Goal: Transaction & Acquisition: Obtain resource

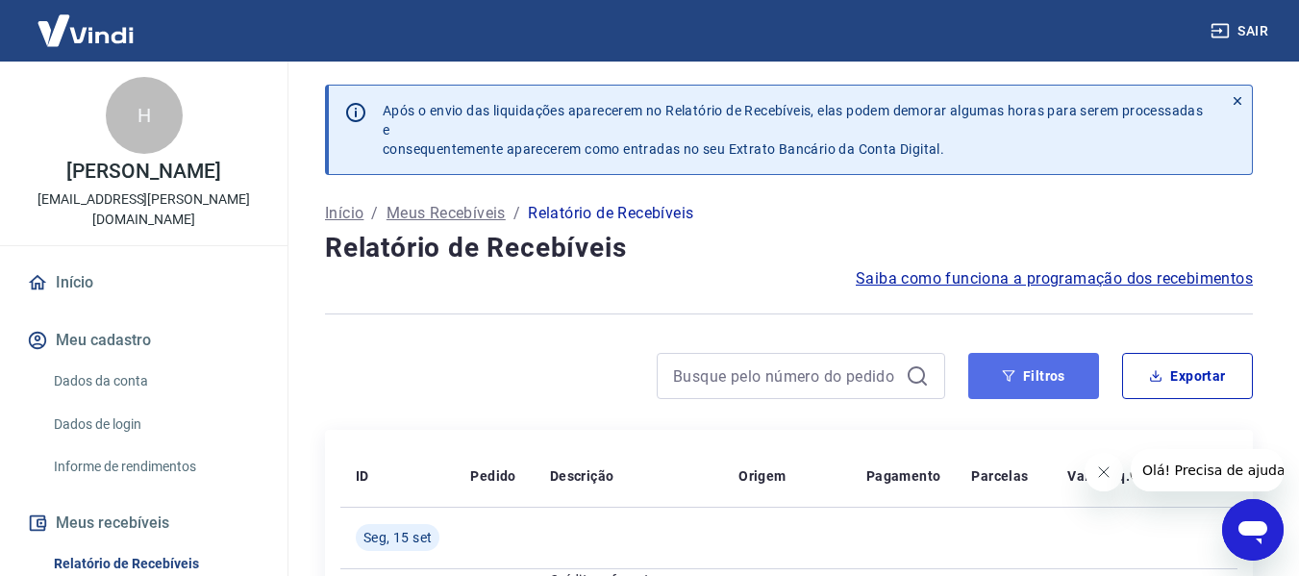
click at [1017, 374] on button "Filtros" at bounding box center [1033, 376] width 131 height 46
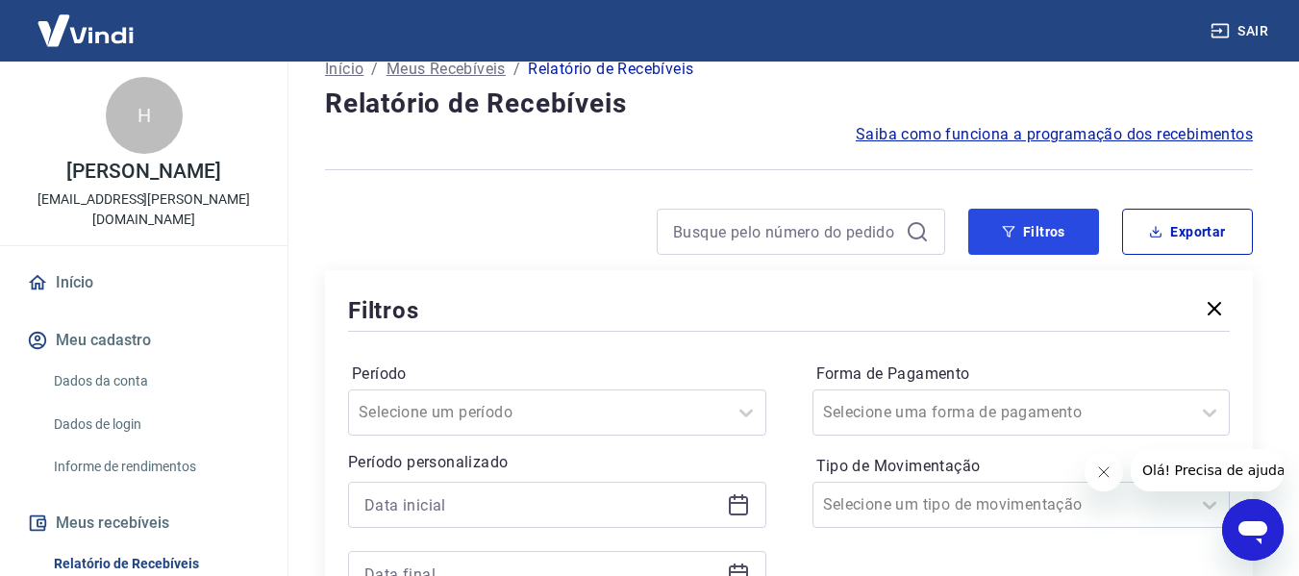
scroll to position [289, 0]
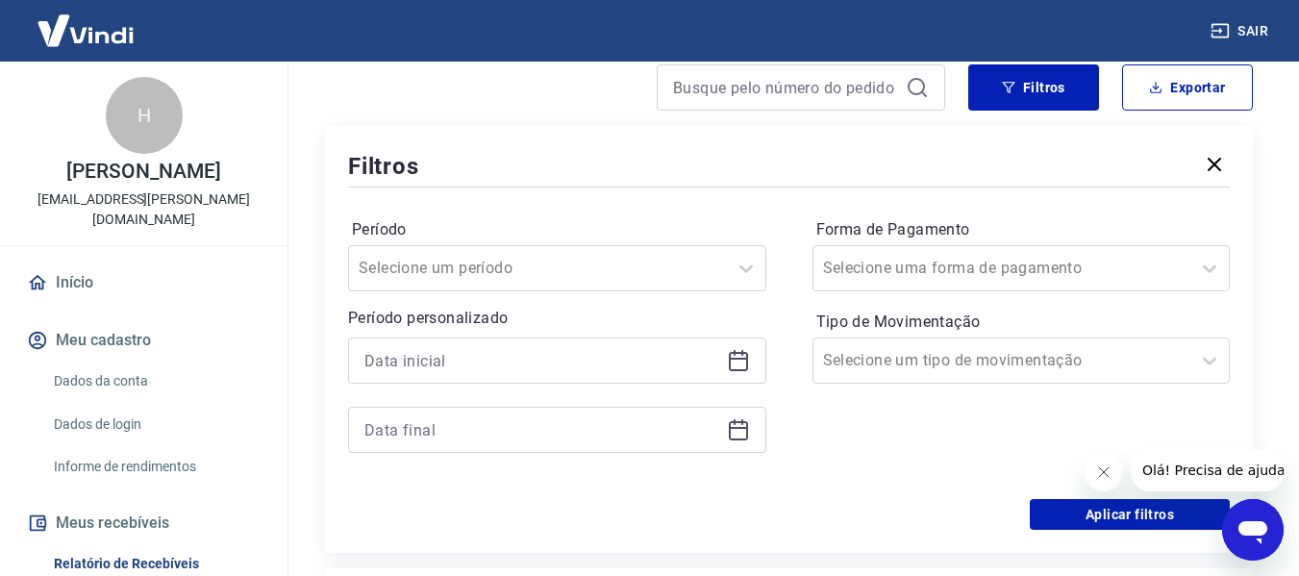
click at [746, 356] on icon at bounding box center [738, 361] width 19 height 19
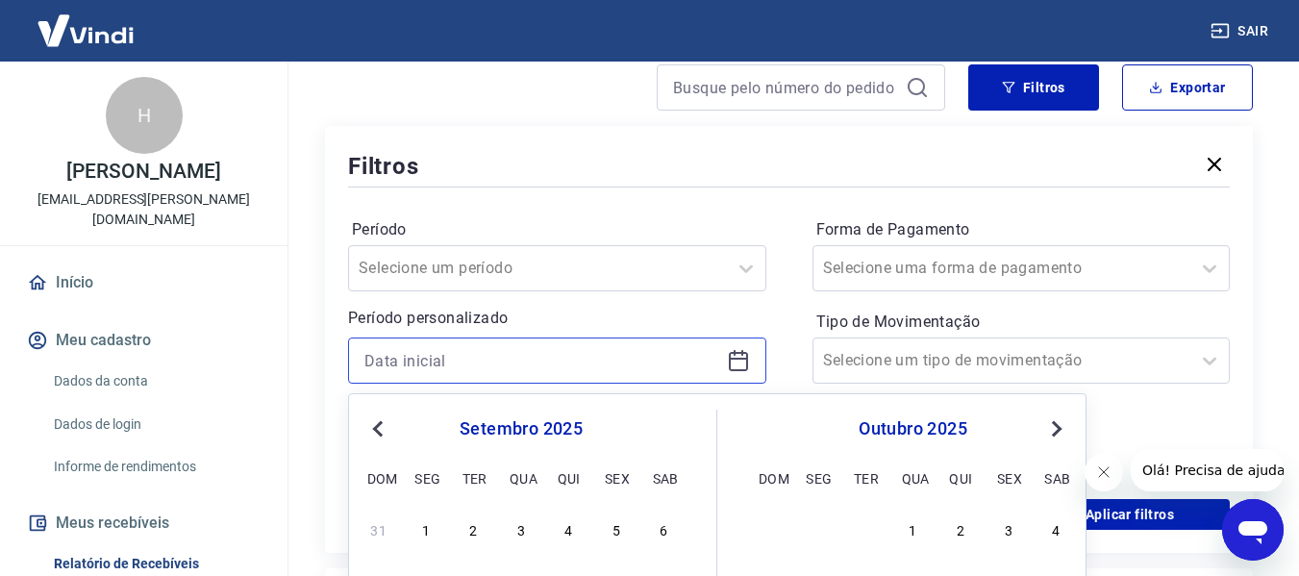
scroll to position [577, 0]
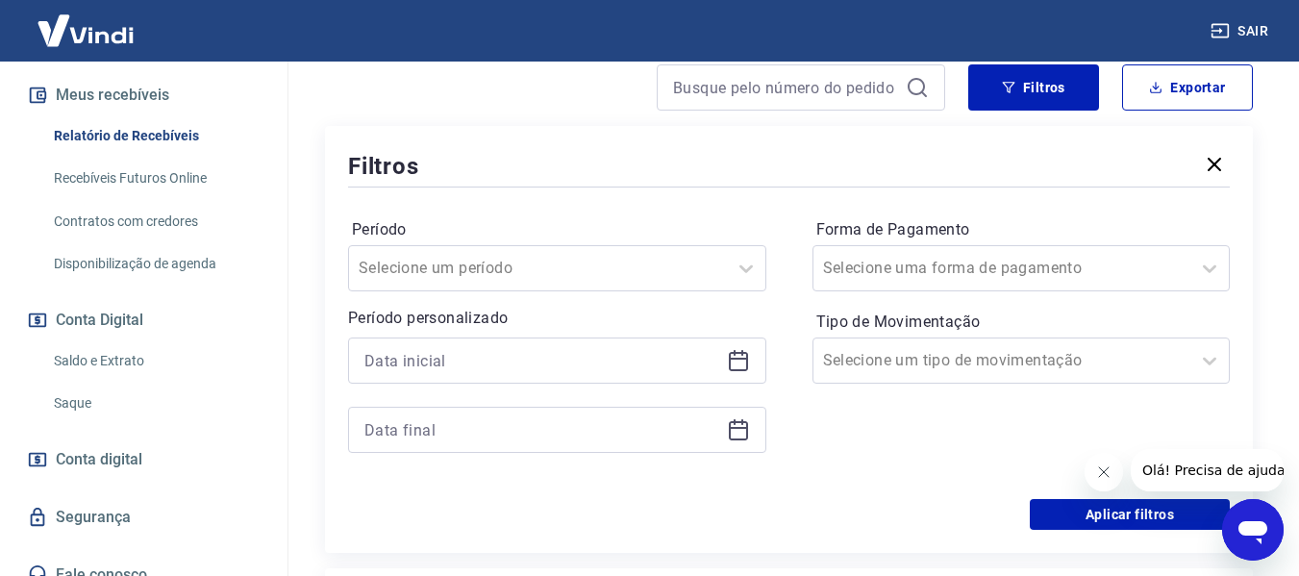
scroll to position [0, 0]
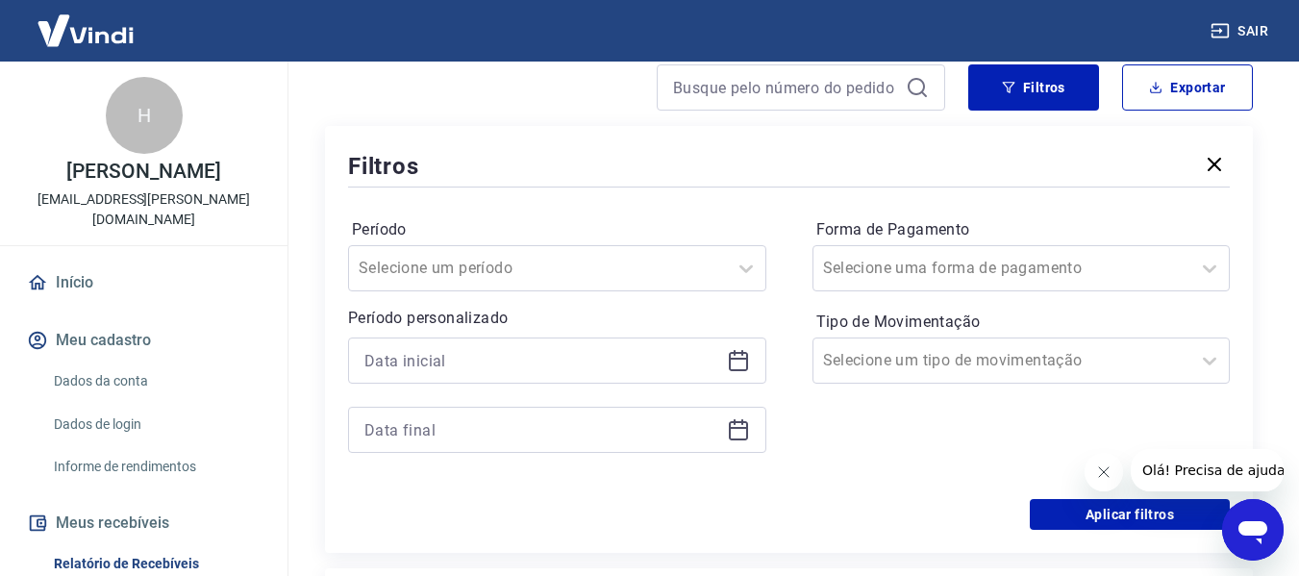
click at [736, 365] on icon at bounding box center [738, 360] width 23 height 23
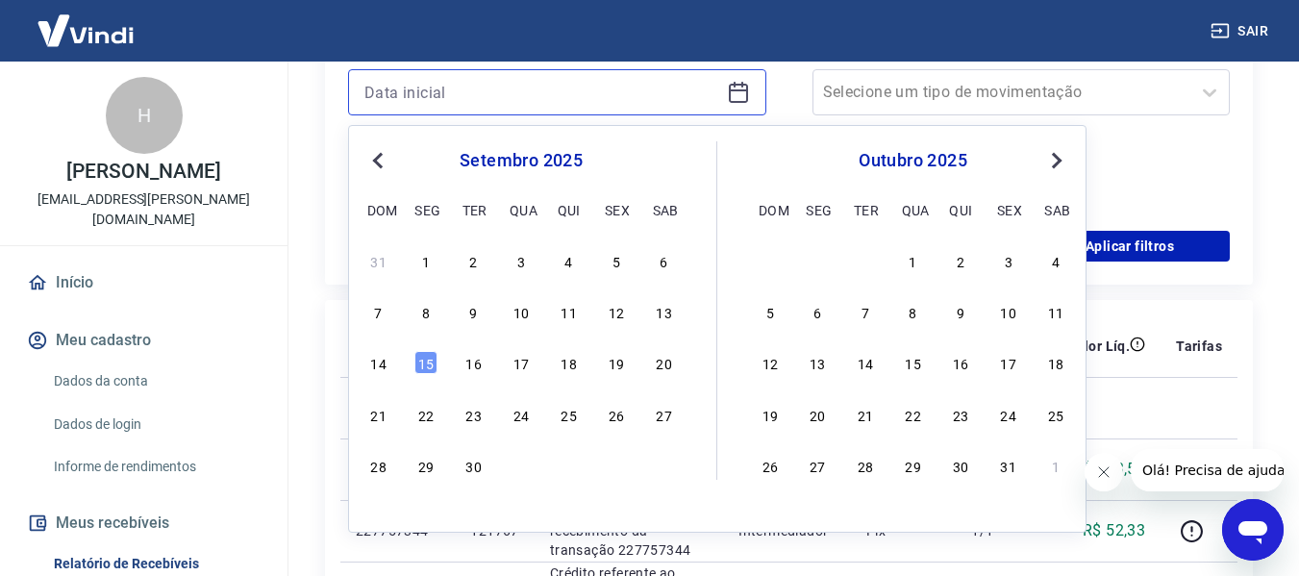
scroll to position [577, 0]
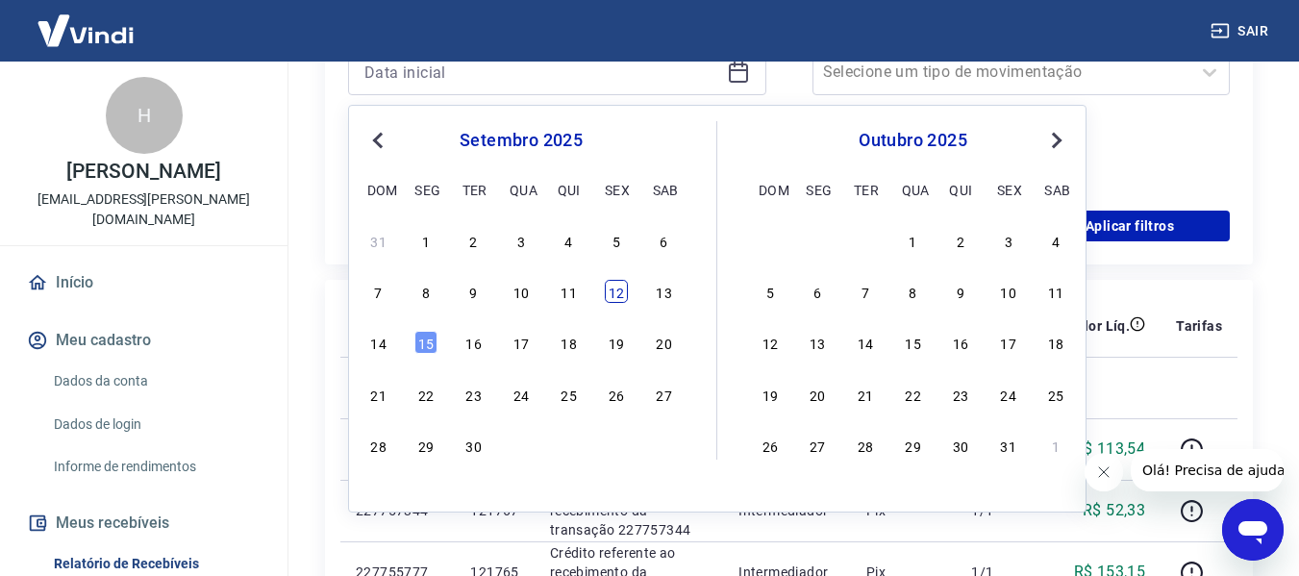
click at [610, 293] on div "12" at bounding box center [616, 291] width 23 height 23
type input "[DATE]"
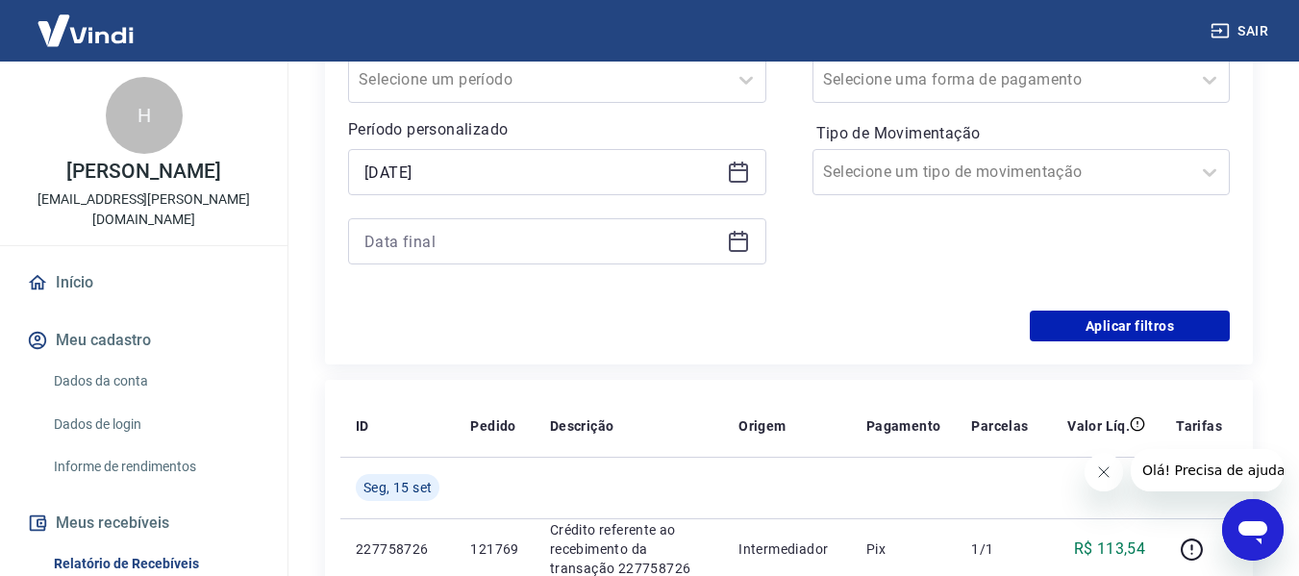
scroll to position [385, 0]
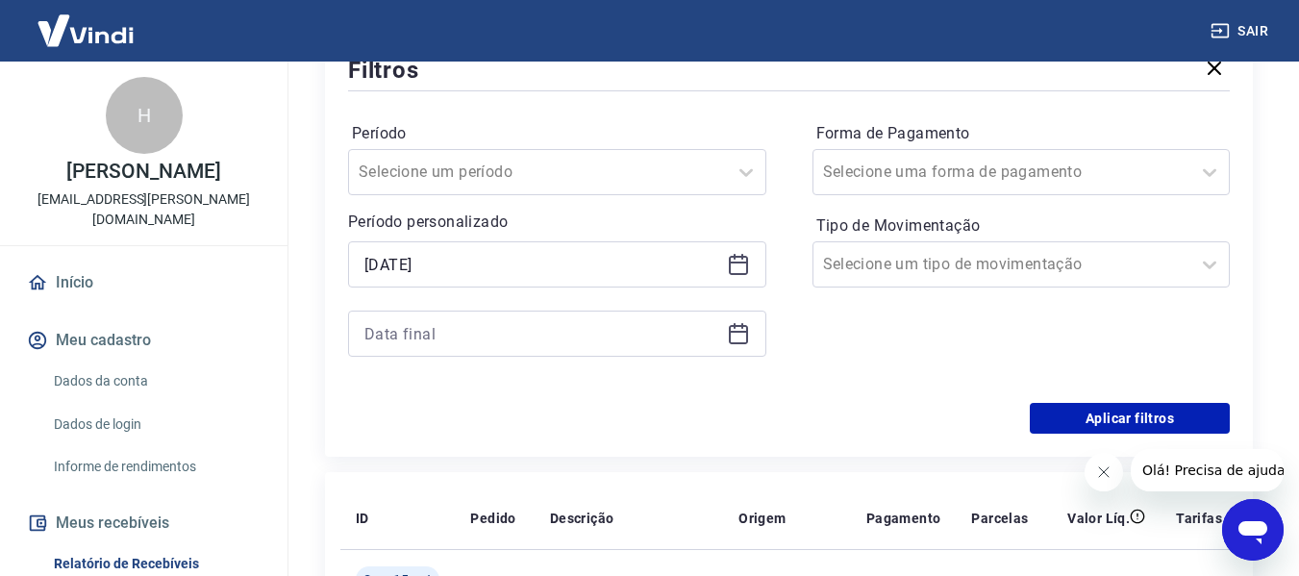
click at [741, 338] on icon at bounding box center [738, 333] width 23 height 23
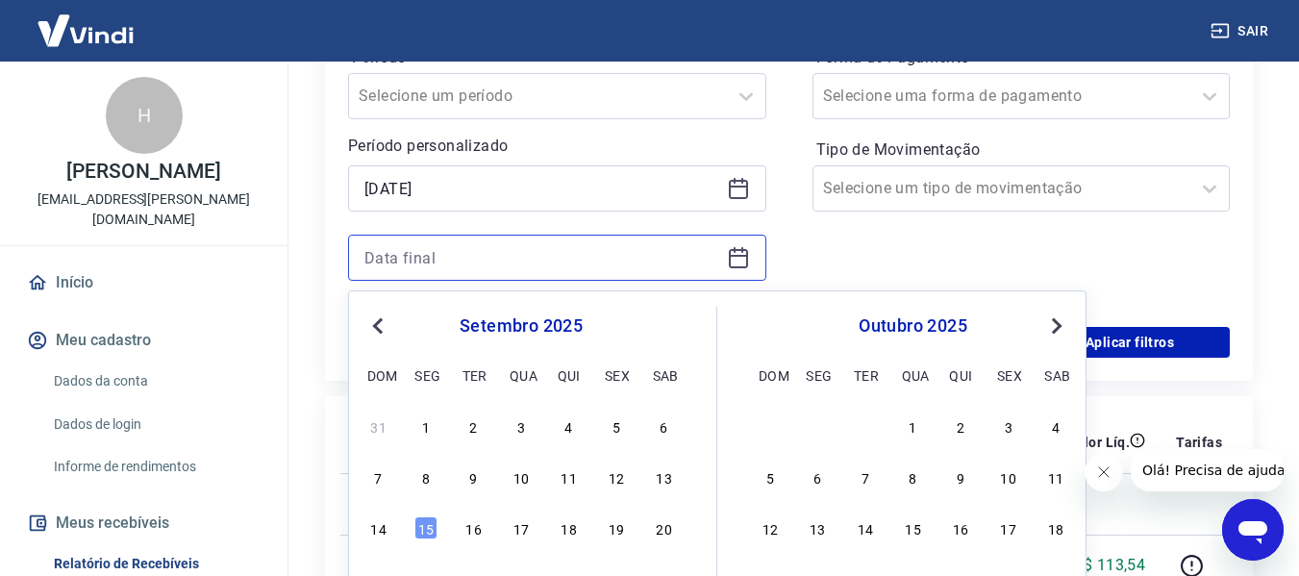
scroll to position [577, 0]
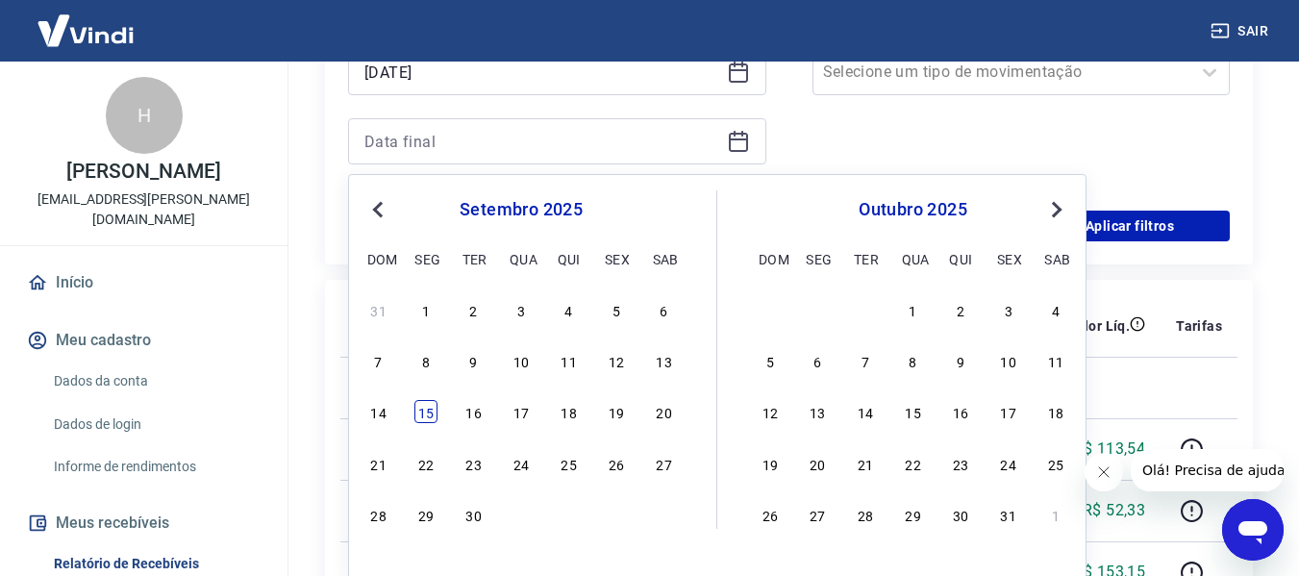
click at [435, 405] on div "15" at bounding box center [425, 411] width 23 height 23
type input "[DATE]"
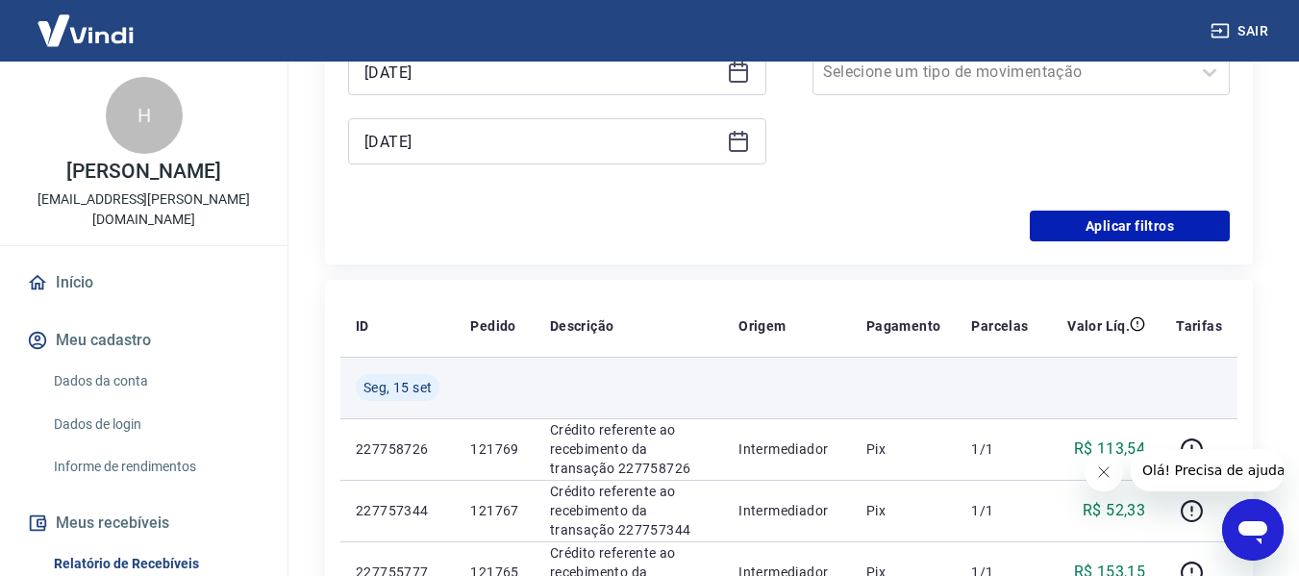
click at [425, 416] on td "Seg, 15 set" at bounding box center [397, 388] width 114 height 62
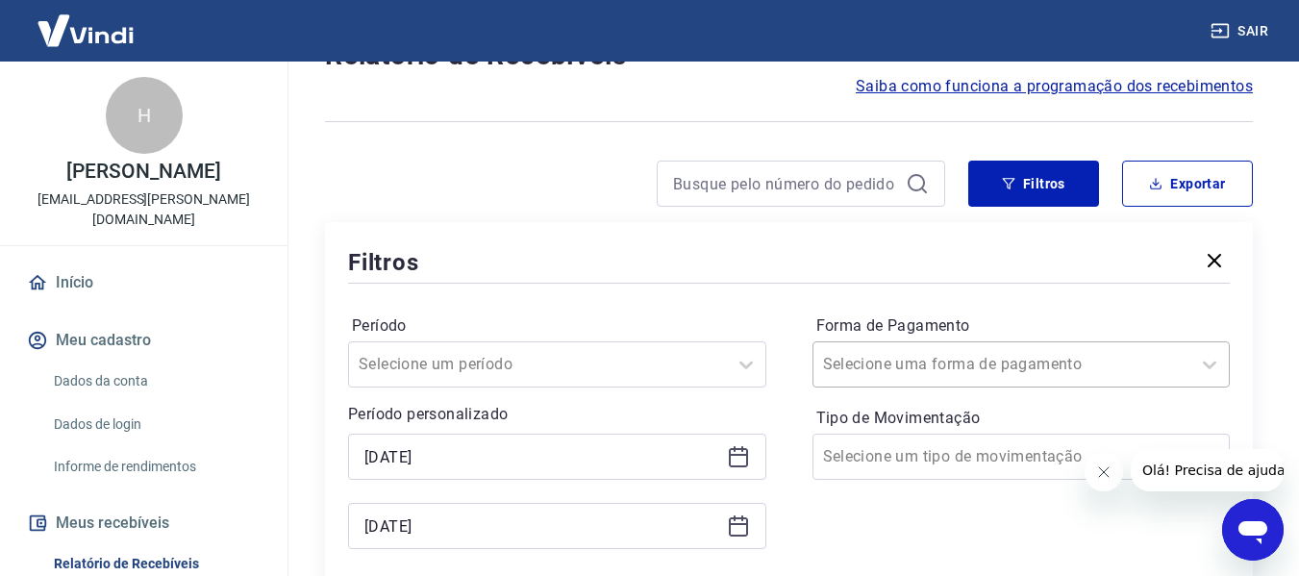
click at [1115, 381] on div "Selecione uma forma de pagamento" at bounding box center [1022, 364] width 418 height 46
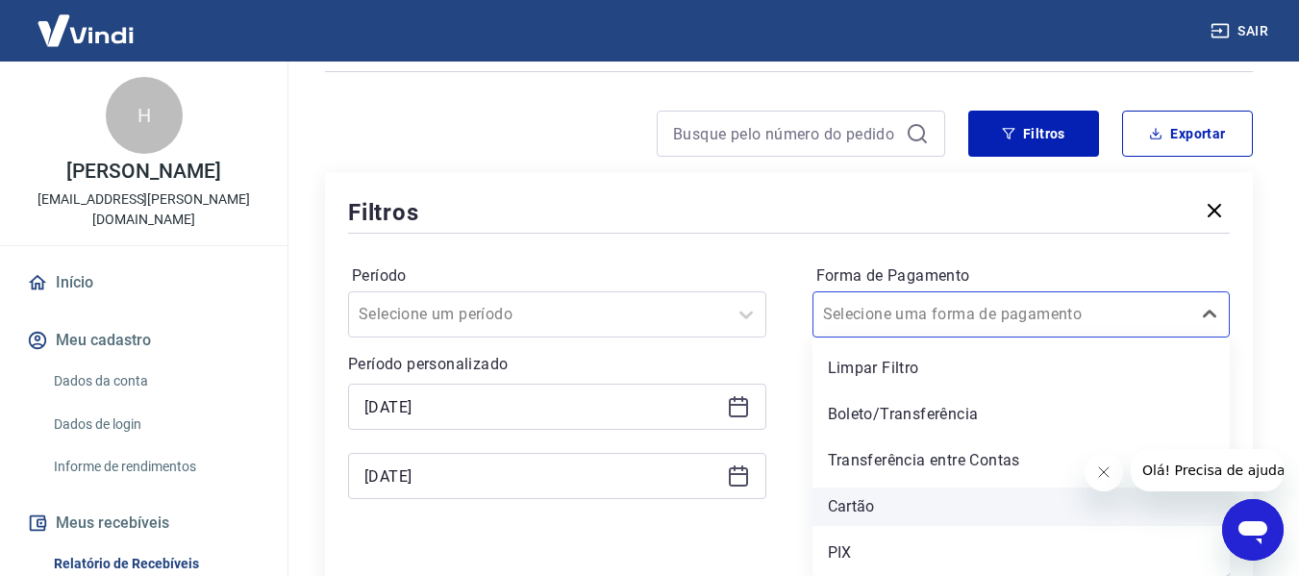
click at [867, 515] on div "Cartão" at bounding box center [1022, 507] width 418 height 38
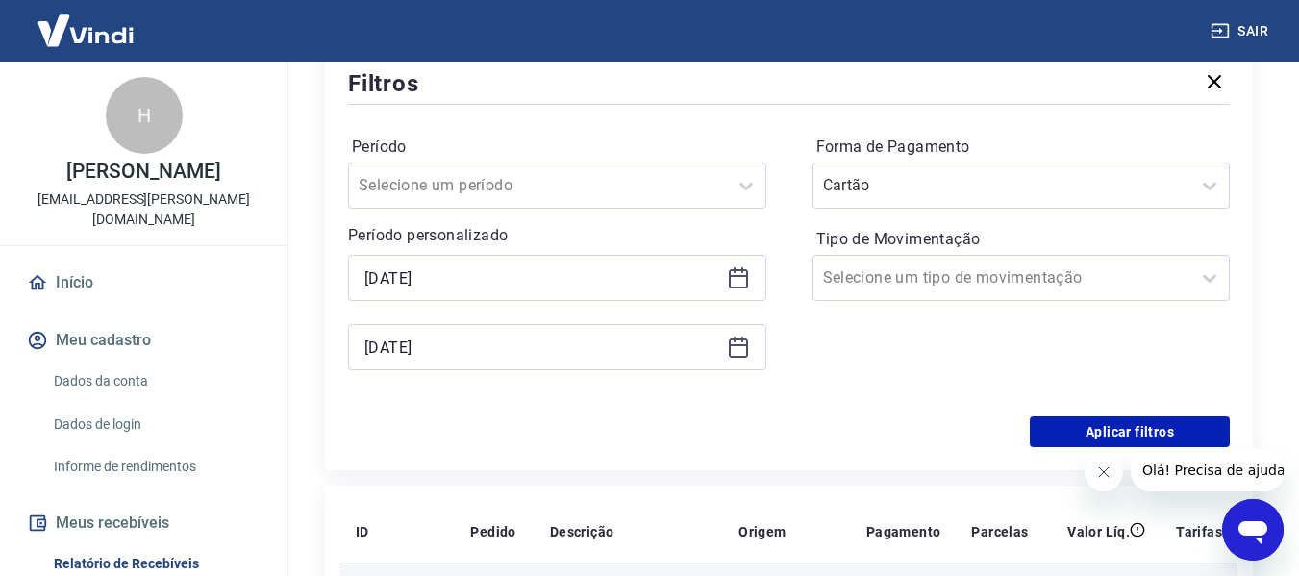
scroll to position [531, 0]
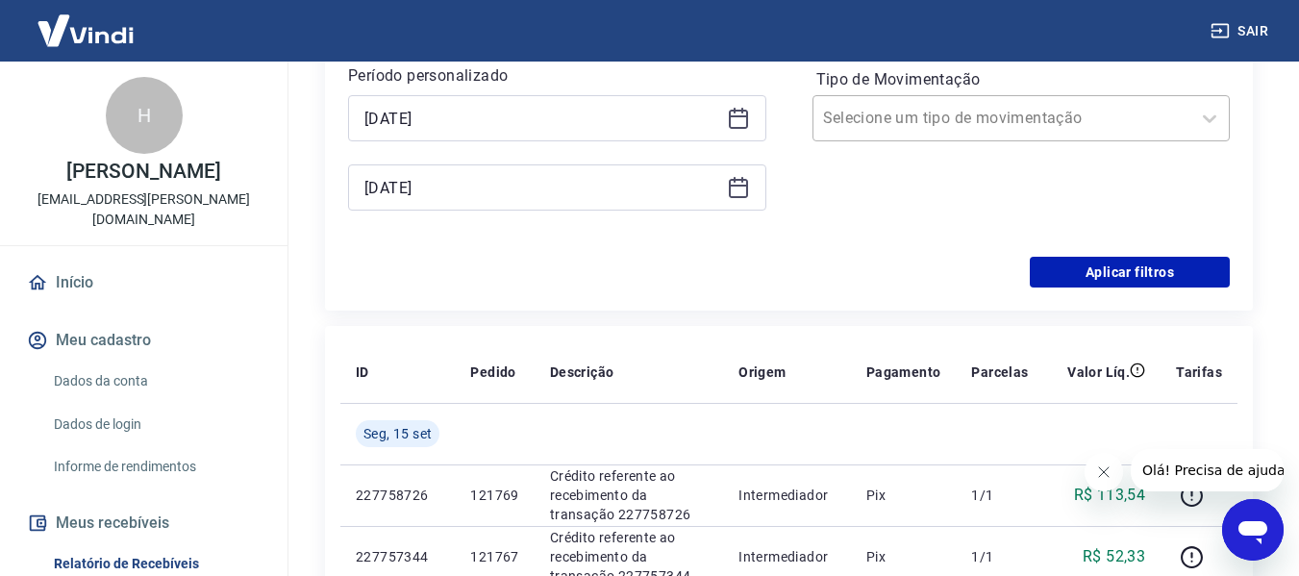
click at [972, 128] on input "Tipo de Movimentação" at bounding box center [920, 118] width 194 height 23
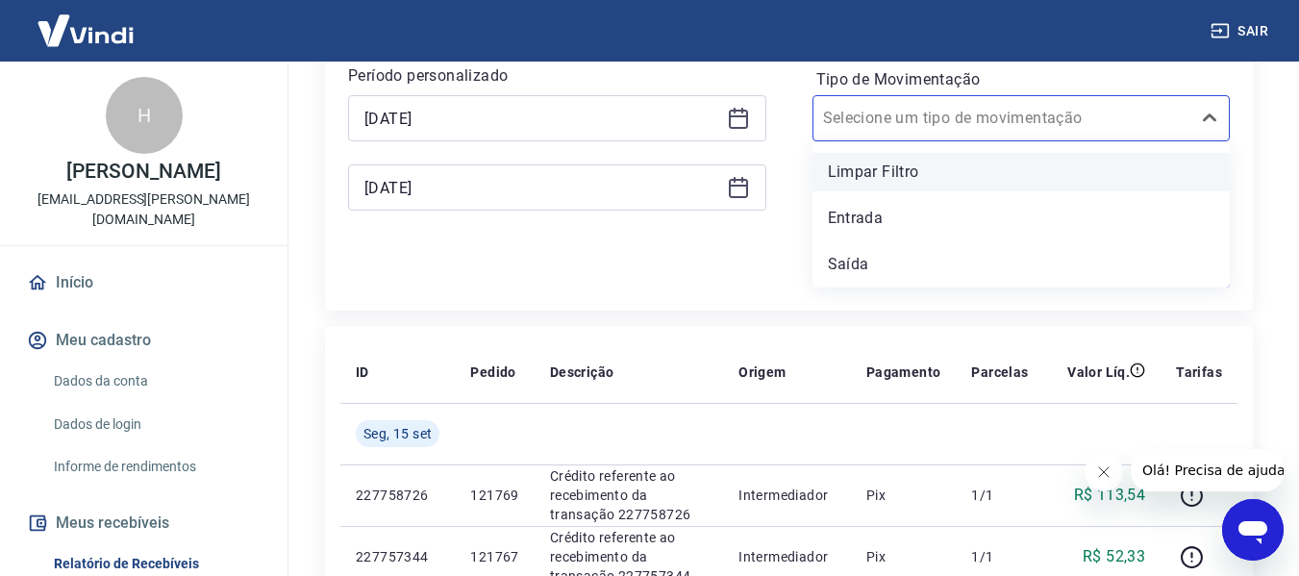
click at [875, 171] on div "Limpar Filtro" at bounding box center [1022, 172] width 418 height 38
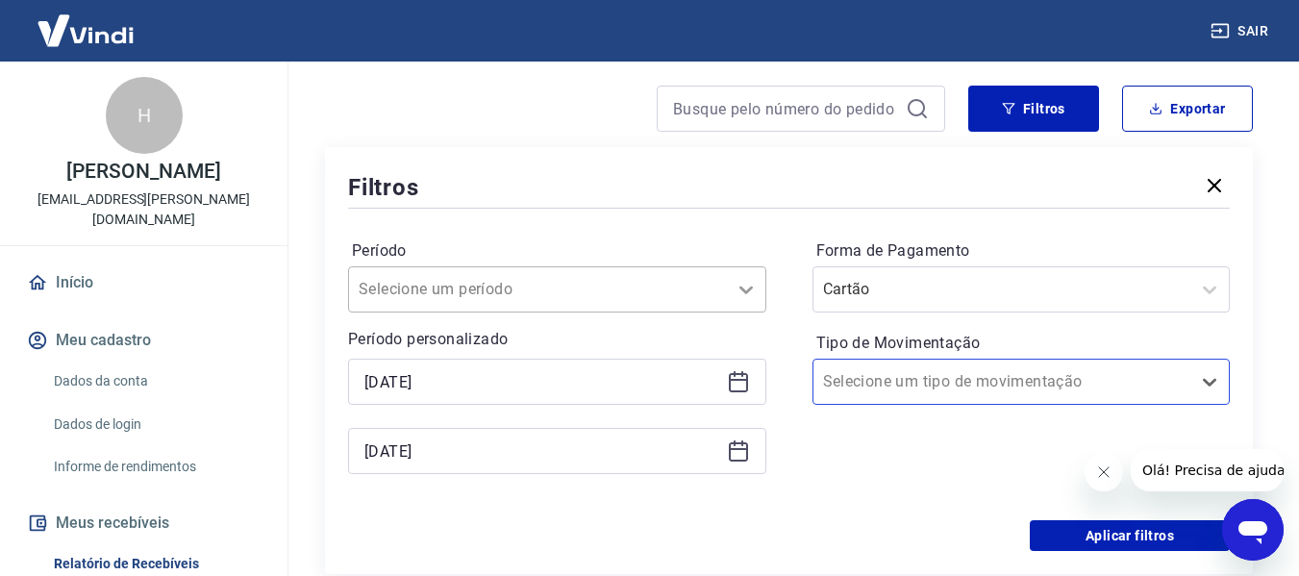
scroll to position [242, 0]
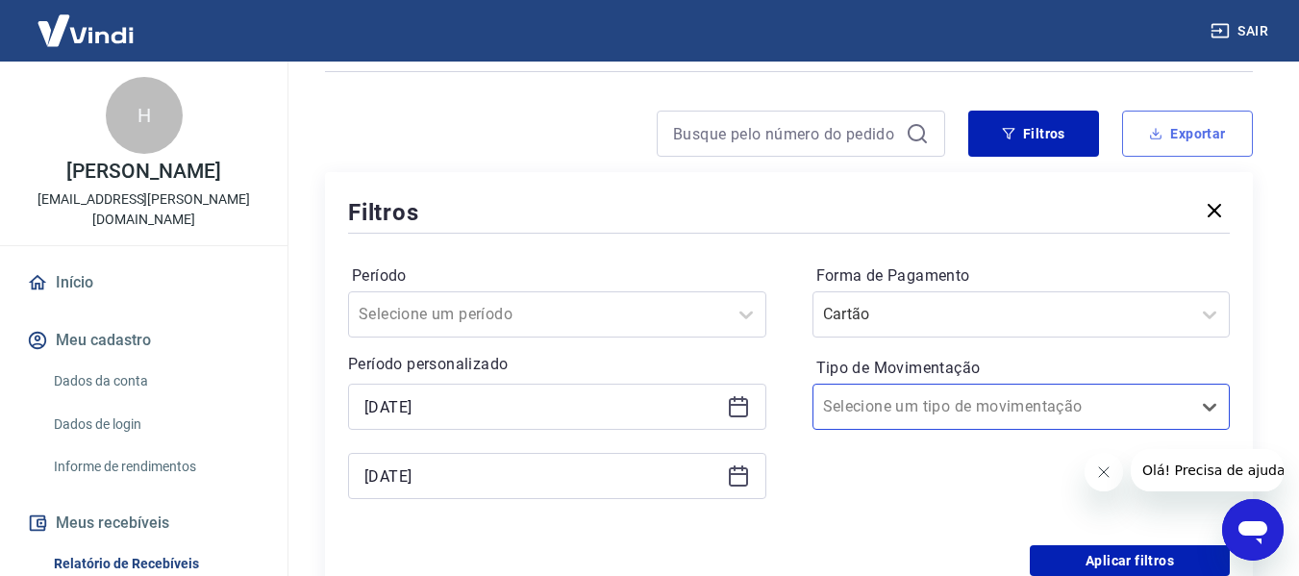
click at [1181, 133] on button "Exportar" at bounding box center [1187, 134] width 131 height 46
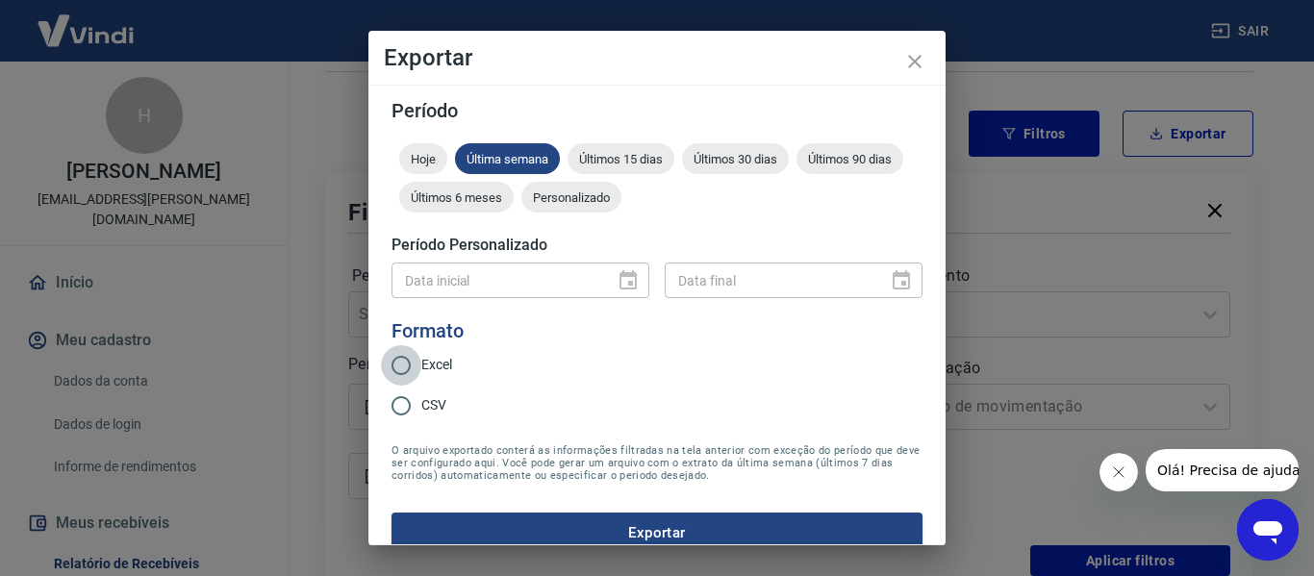
click at [393, 362] on input "Excel" at bounding box center [401, 365] width 40 height 40
radio input "true"
click at [626, 281] on div "Data inicial" at bounding box center [520, 281] width 258 height 36
click at [621, 285] on div "Data inicial" at bounding box center [520, 281] width 258 height 36
click at [917, 63] on icon "close" at bounding box center [914, 61] width 13 height 13
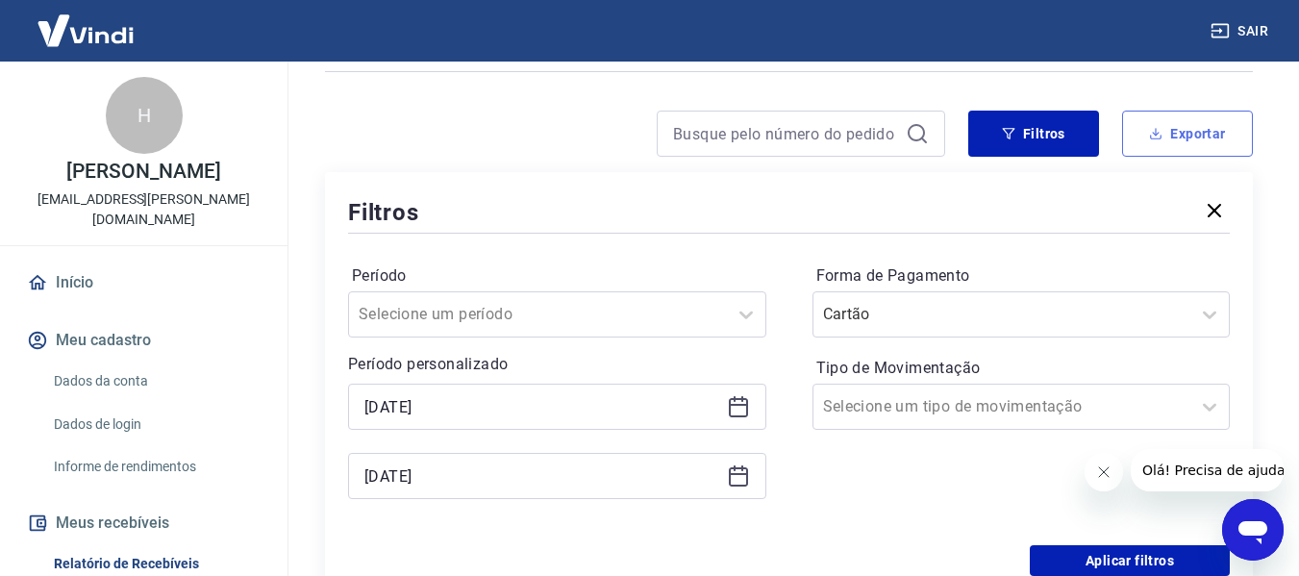
click at [1189, 127] on button "Exportar" at bounding box center [1187, 134] width 131 height 46
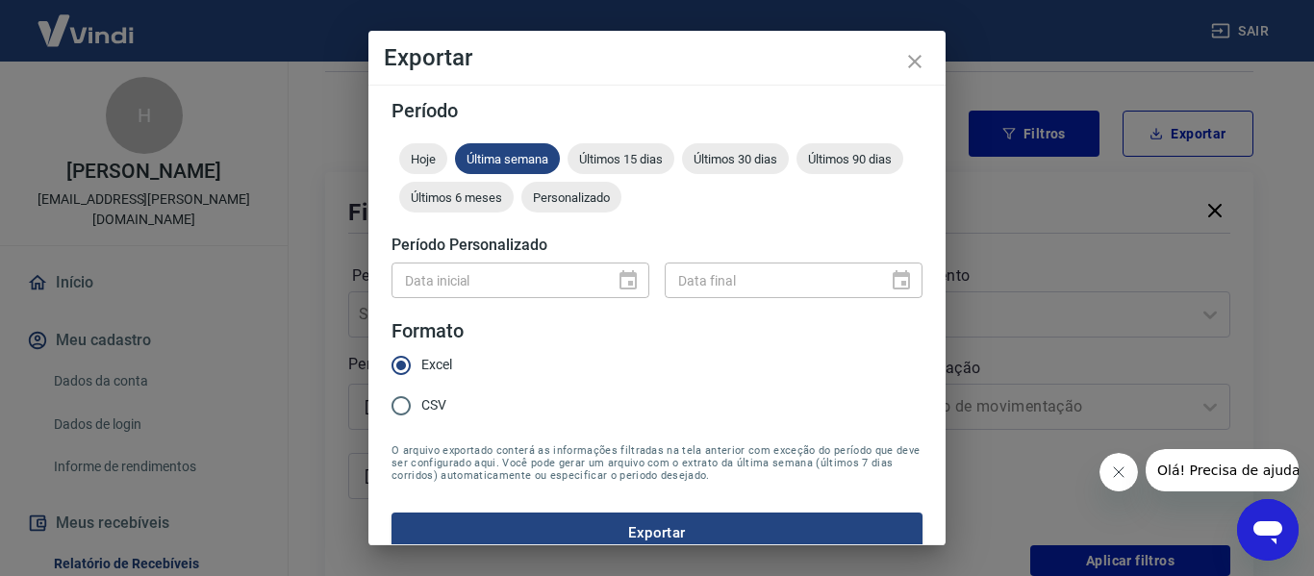
click at [620, 278] on div "Data inicial" at bounding box center [520, 281] width 258 height 36
click at [629, 281] on div "Data inicial" at bounding box center [520, 281] width 258 height 36
drag, startPoint x: 629, startPoint y: 281, endPoint x: 746, endPoint y: 175, distance: 158.0
click at [652, 239] on form "Período Hoje Última semana Últimos 15 dias Últimos 30 dias Últimos 90 dias Últi…" at bounding box center [656, 327] width 531 height 452
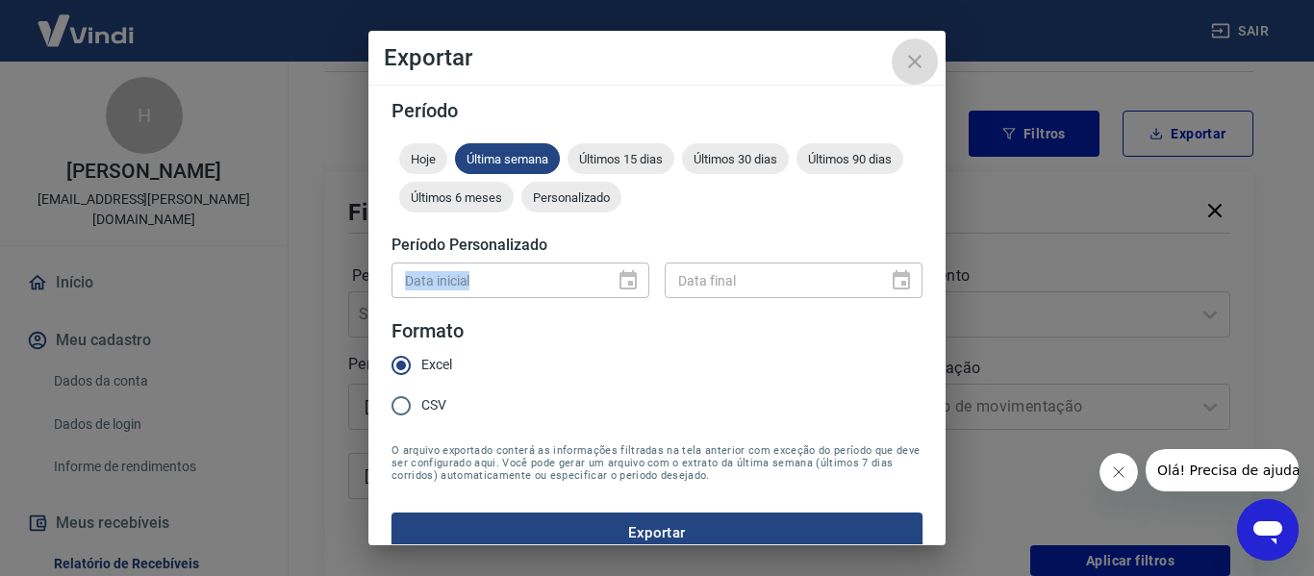
drag, startPoint x: 913, startPoint y: 64, endPoint x: 903, endPoint y: 67, distance: 10.0
click at [913, 65] on icon "close" at bounding box center [914, 61] width 23 height 23
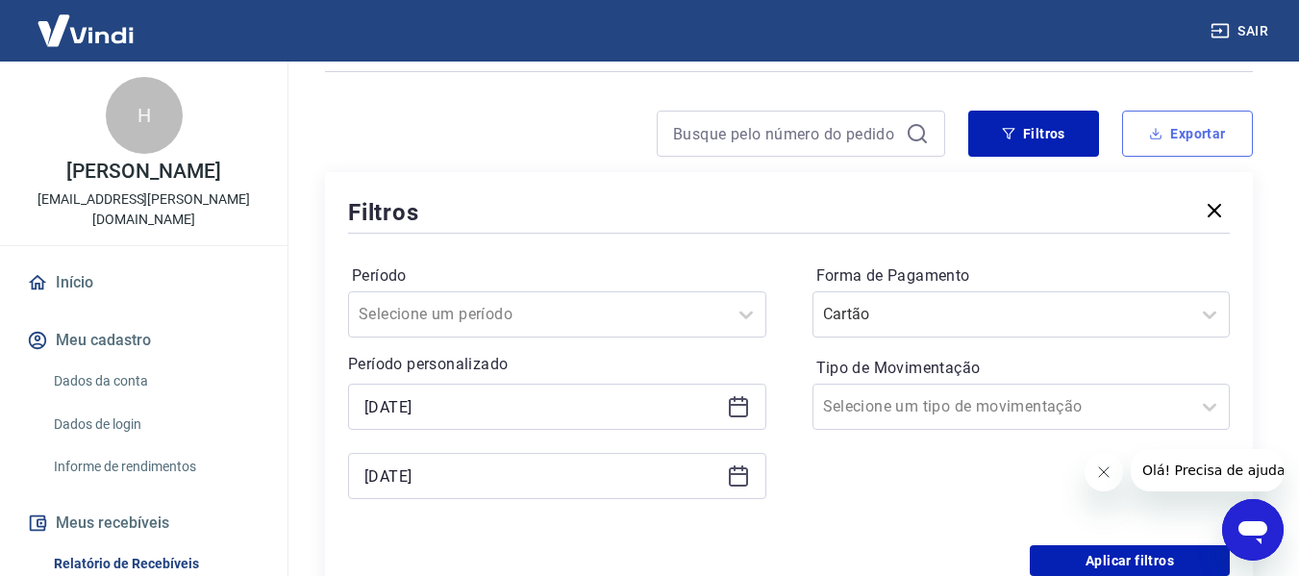
click at [1173, 127] on button "Exportar" at bounding box center [1187, 134] width 131 height 46
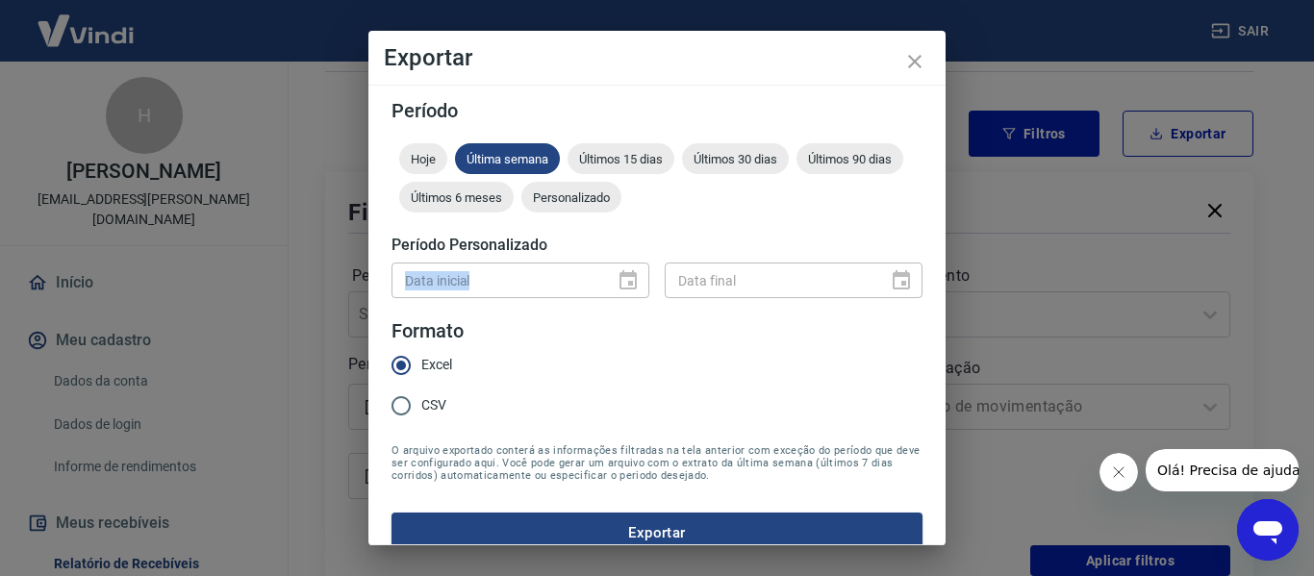
drag, startPoint x: 616, startPoint y: 283, endPoint x: 550, endPoint y: 277, distance: 66.6
click at [615, 283] on div "Data inicial" at bounding box center [520, 281] width 258 height 36
click at [915, 69] on icon "close" at bounding box center [914, 61] width 23 height 23
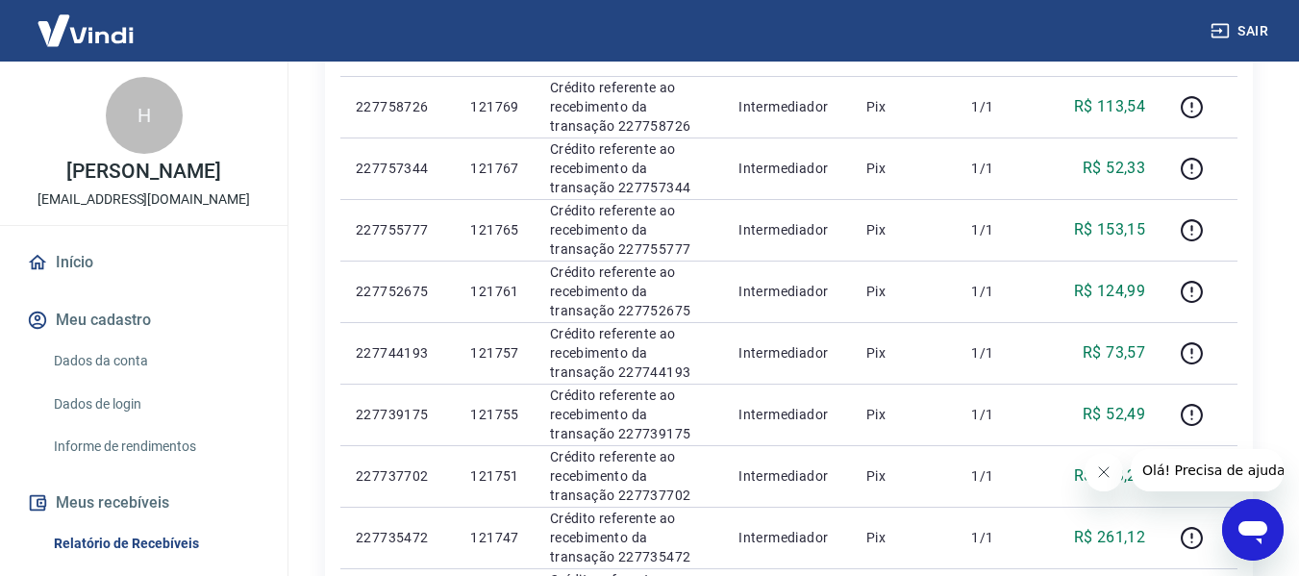
scroll to position [96, 0]
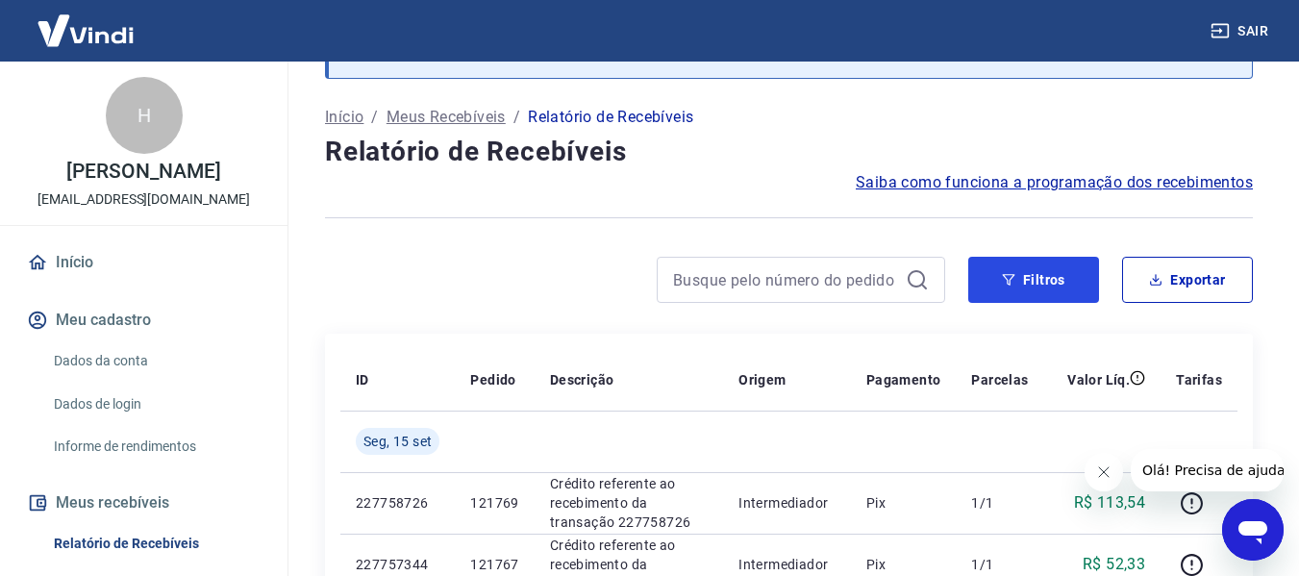
drag, startPoint x: 1011, startPoint y: 285, endPoint x: 661, endPoint y: 205, distance: 359.0
click at [1013, 287] on button "Filtros" at bounding box center [1033, 280] width 131 height 46
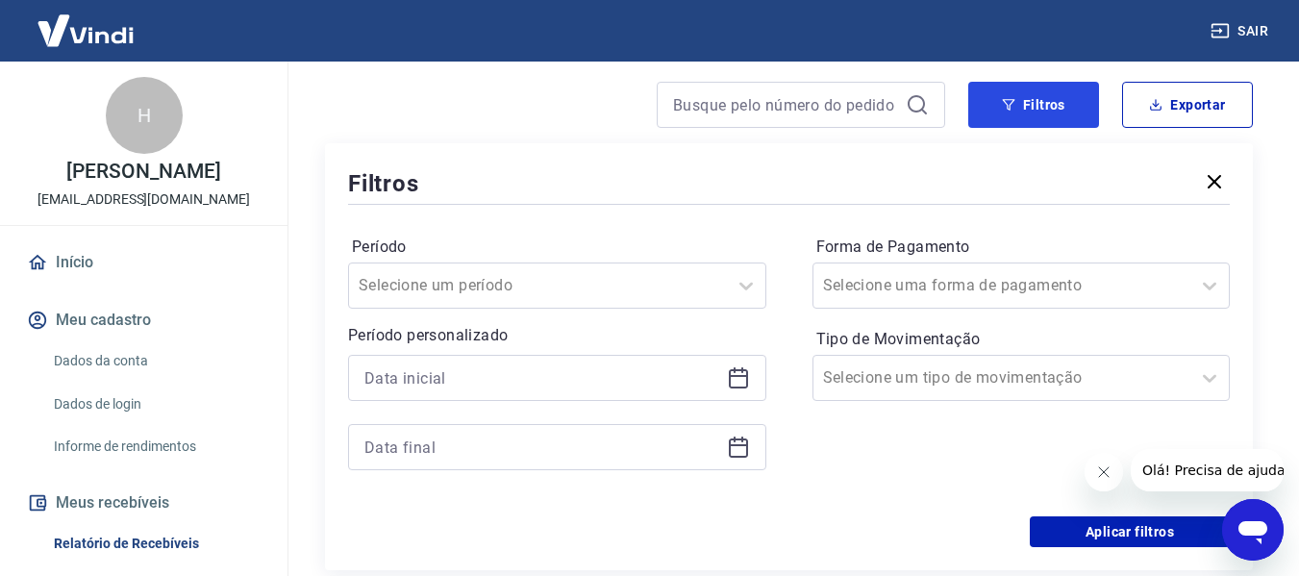
scroll to position [289, 0]
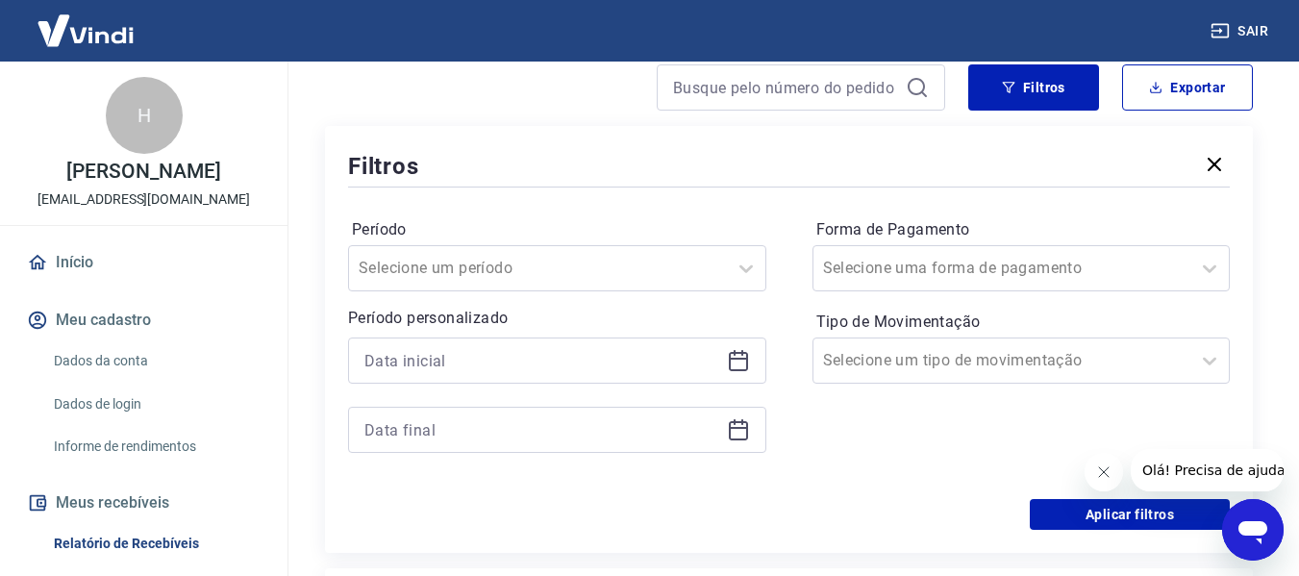
click at [745, 358] on icon at bounding box center [738, 360] width 23 height 23
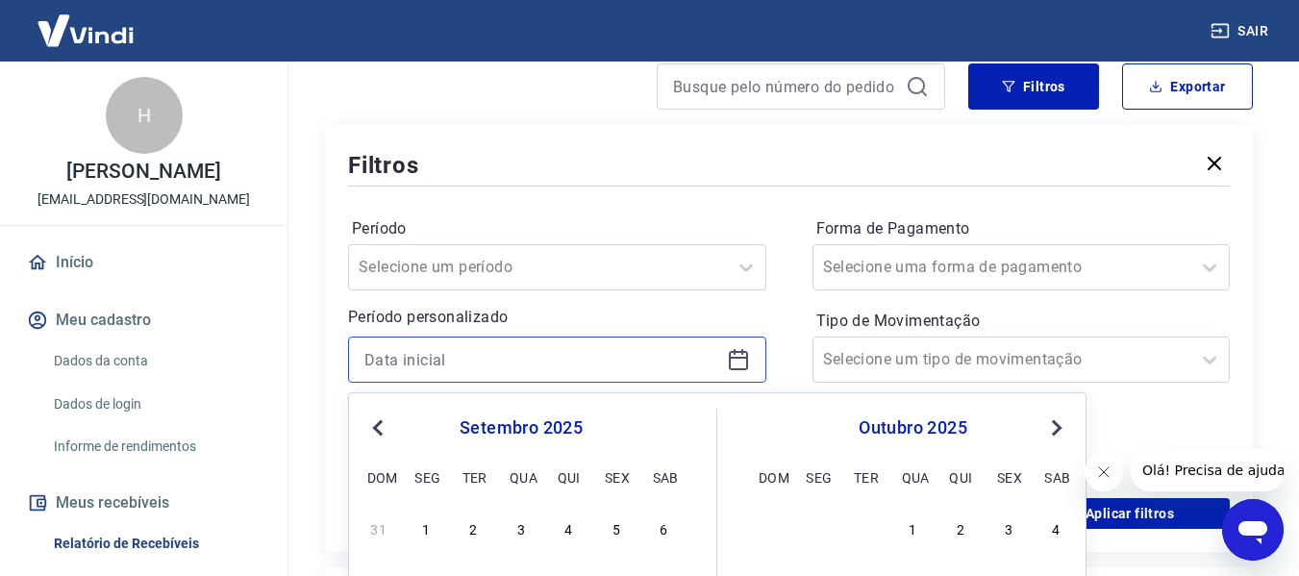
scroll to position [481, 0]
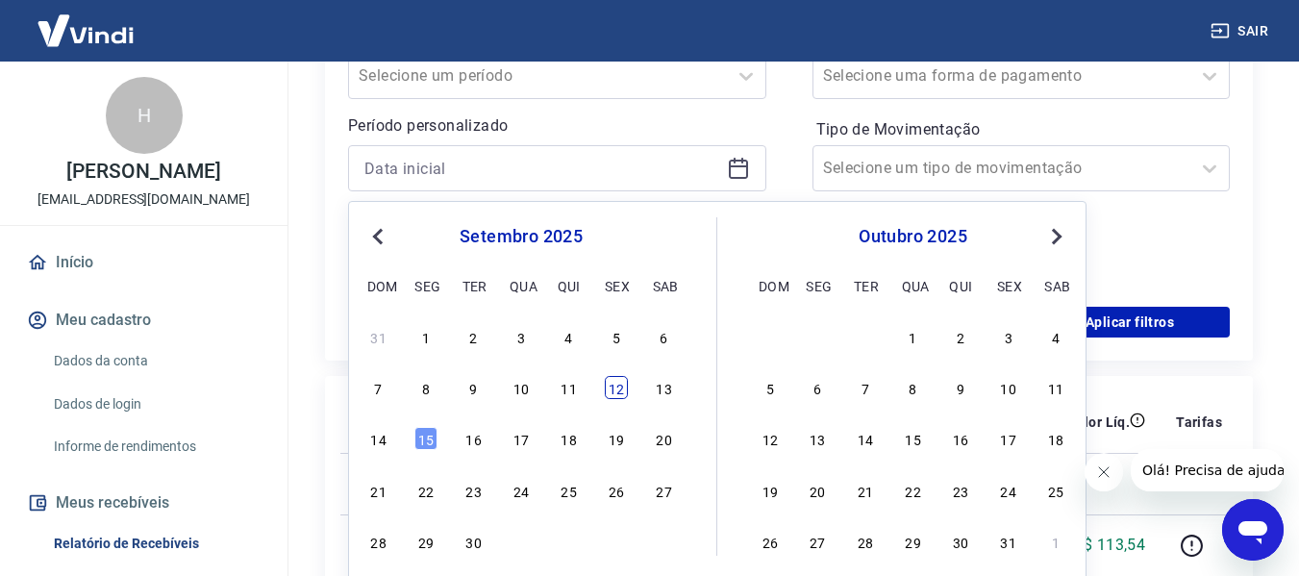
click at [627, 389] on div "12" at bounding box center [616, 387] width 23 height 23
type input "[DATE]"
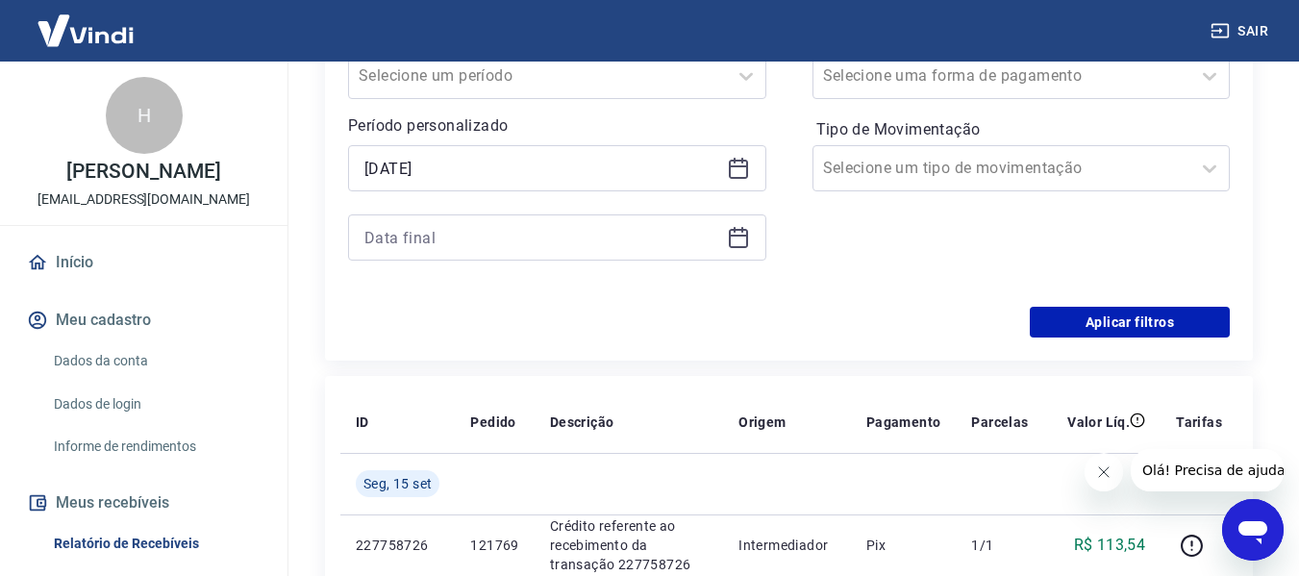
click at [731, 241] on icon at bounding box center [738, 237] width 23 height 23
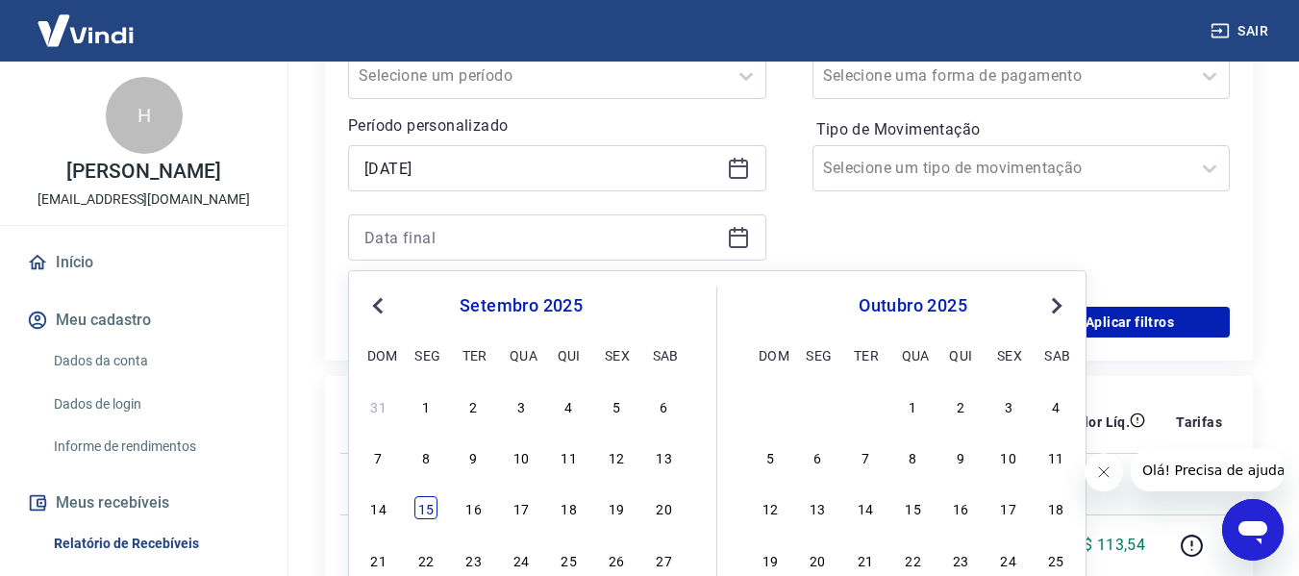
click at [420, 500] on div "15" at bounding box center [425, 507] width 23 height 23
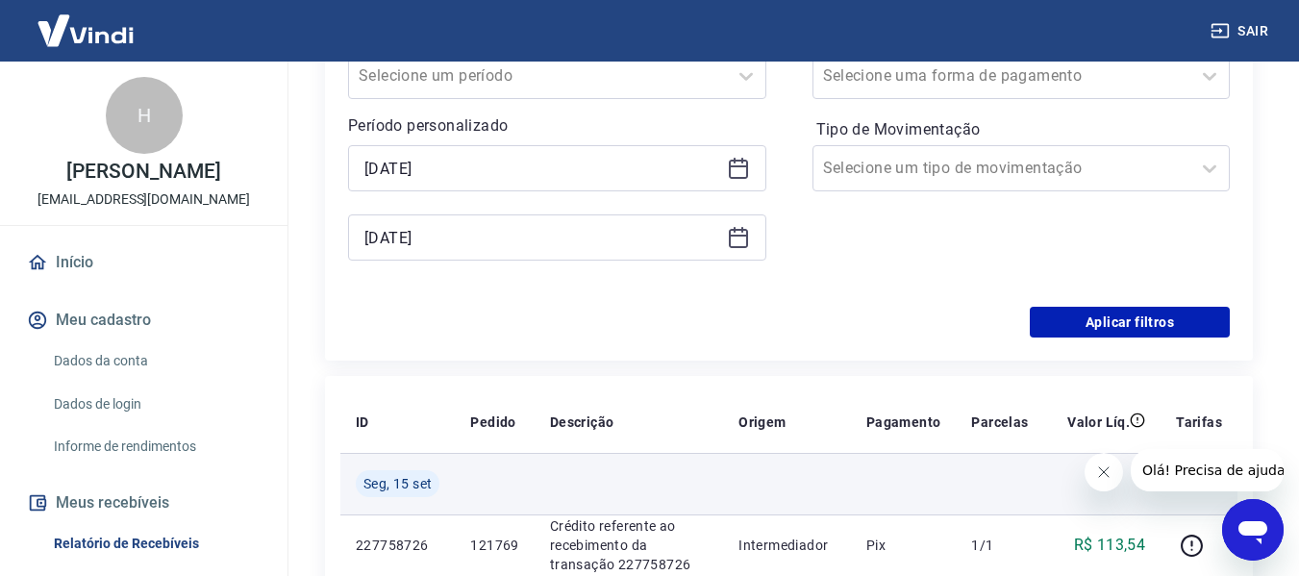
type input "[DATE]"
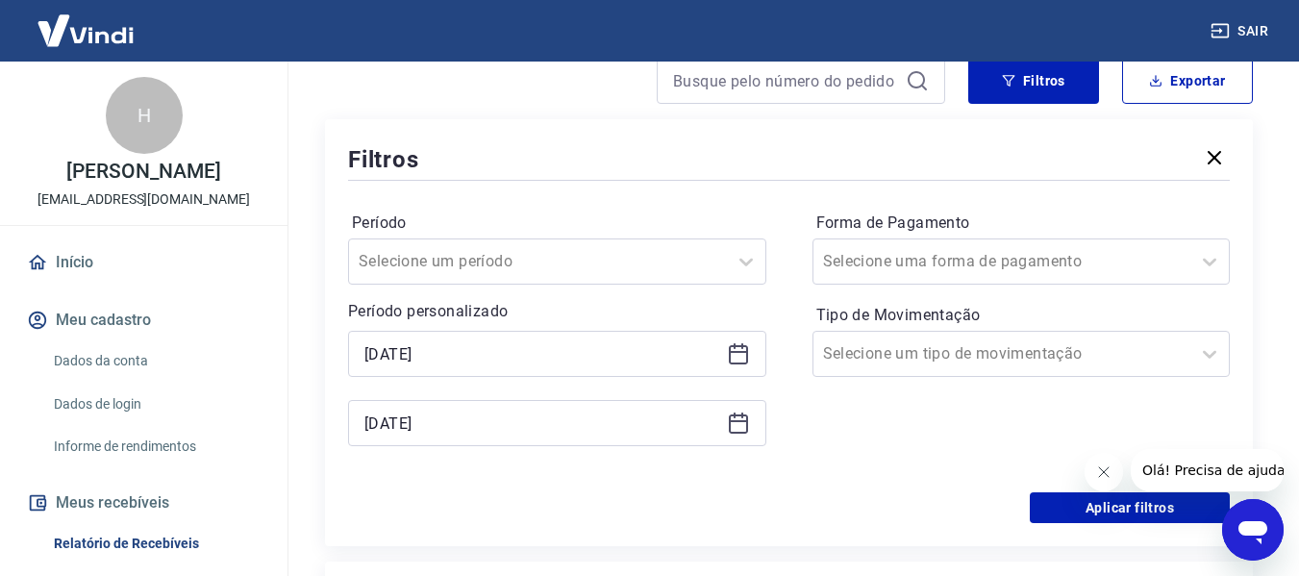
scroll to position [289, 0]
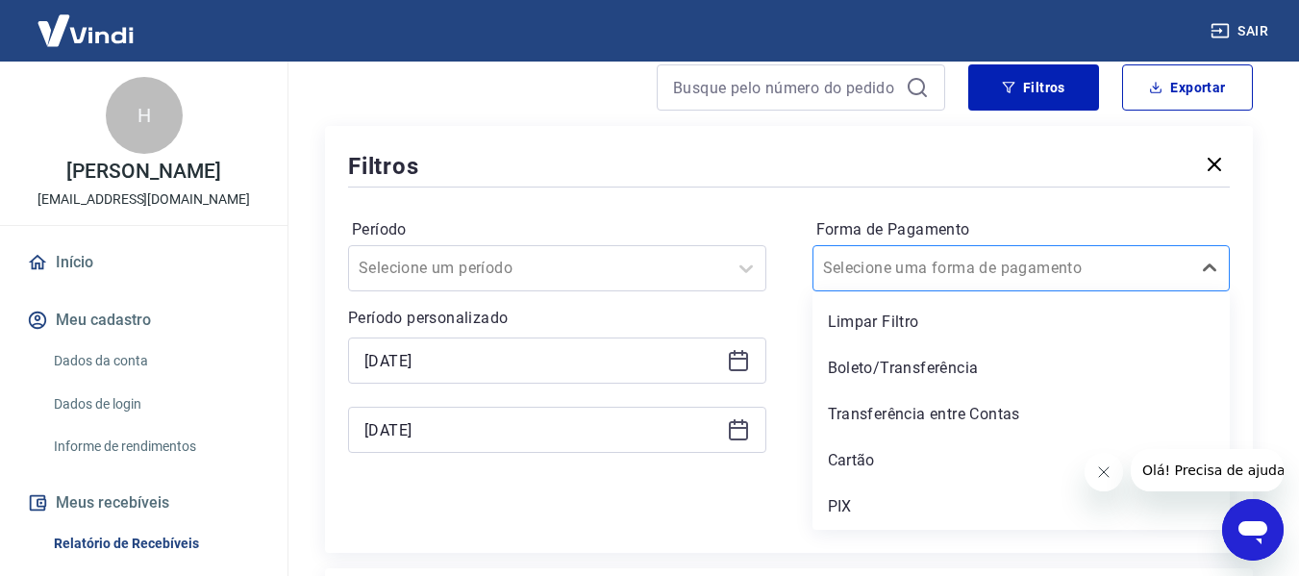
click at [1173, 262] on div at bounding box center [1002, 268] width 359 height 27
click at [868, 318] on div "Limpar Filtro" at bounding box center [1022, 322] width 418 height 38
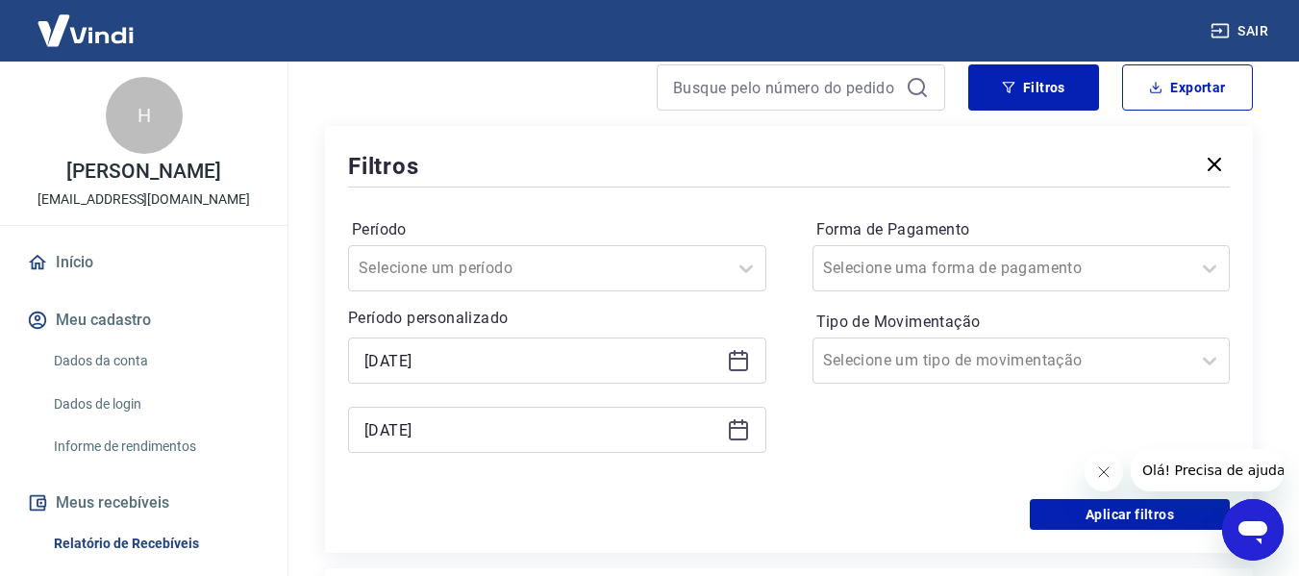
click at [789, 372] on div "Período Selecione um período Período personalizado Selected date: [DATE] [DATE]…" at bounding box center [789, 345] width 882 height 308
drag, startPoint x: 905, startPoint y: 239, endPoint x: 910, endPoint y: 253, distance: 15.2
click at [907, 243] on div "Forma de Pagamento Selecione uma forma de pagamento" at bounding box center [1022, 252] width 418 height 77
click at [911, 274] on input "Forma de Pagamento" at bounding box center [920, 268] width 194 height 23
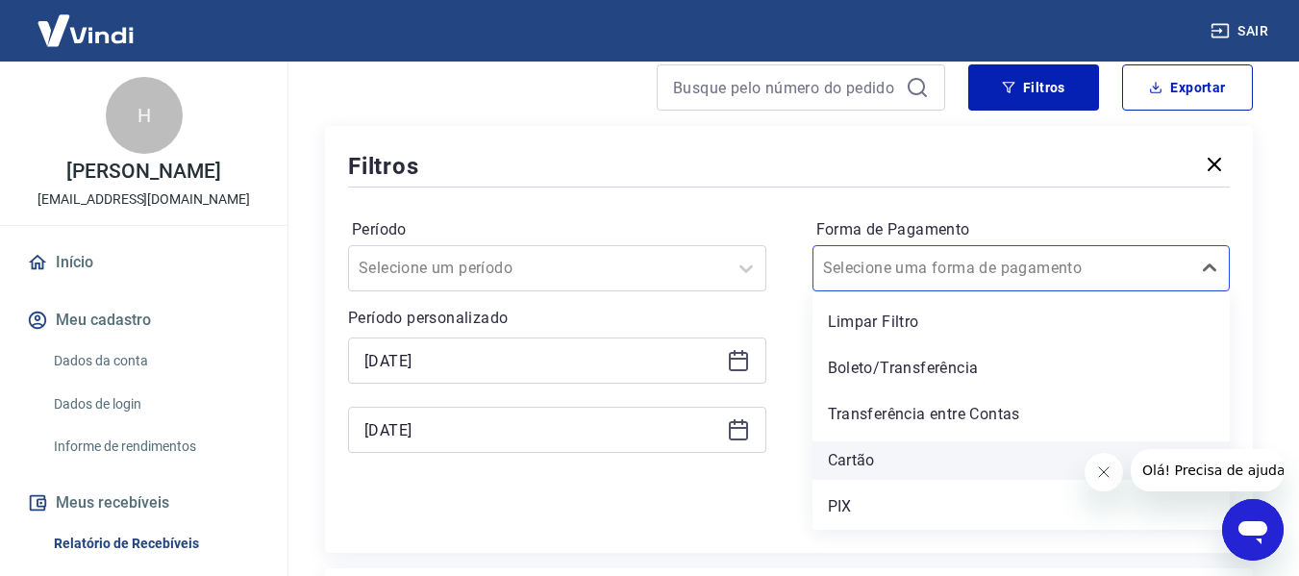
click at [852, 468] on div "Cartão" at bounding box center [1022, 460] width 418 height 38
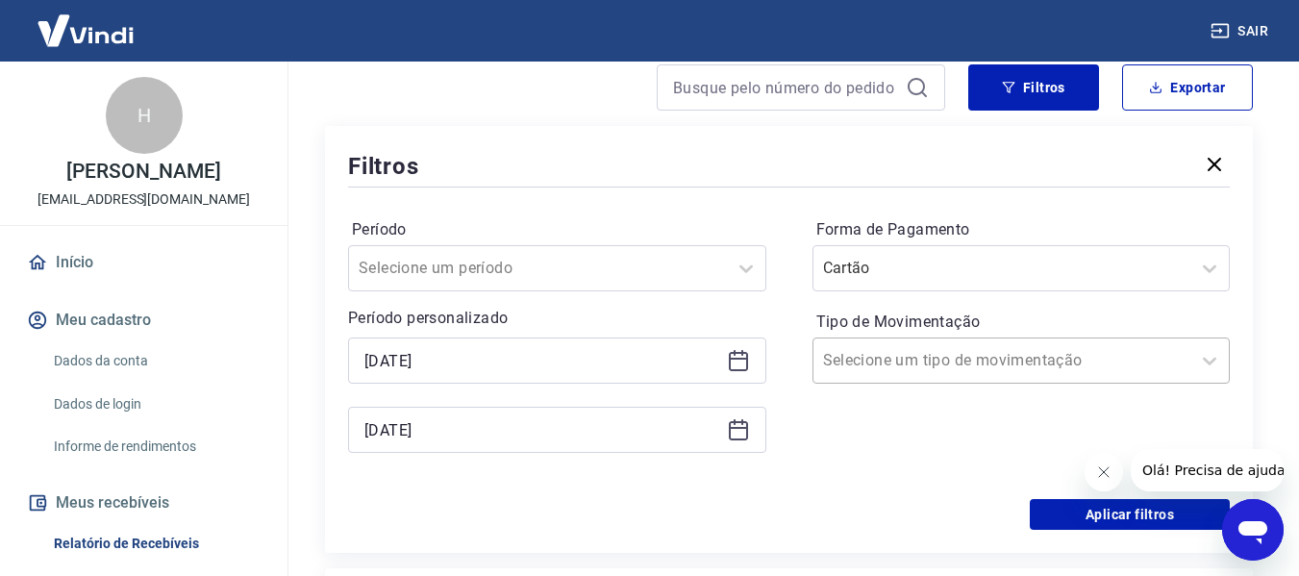
click at [939, 370] on input "Tipo de Movimentação" at bounding box center [920, 360] width 194 height 23
click at [782, 284] on div "Período Selecione um período Período personalizado Selected date: [DATE] [DATE]…" at bounding box center [789, 345] width 882 height 308
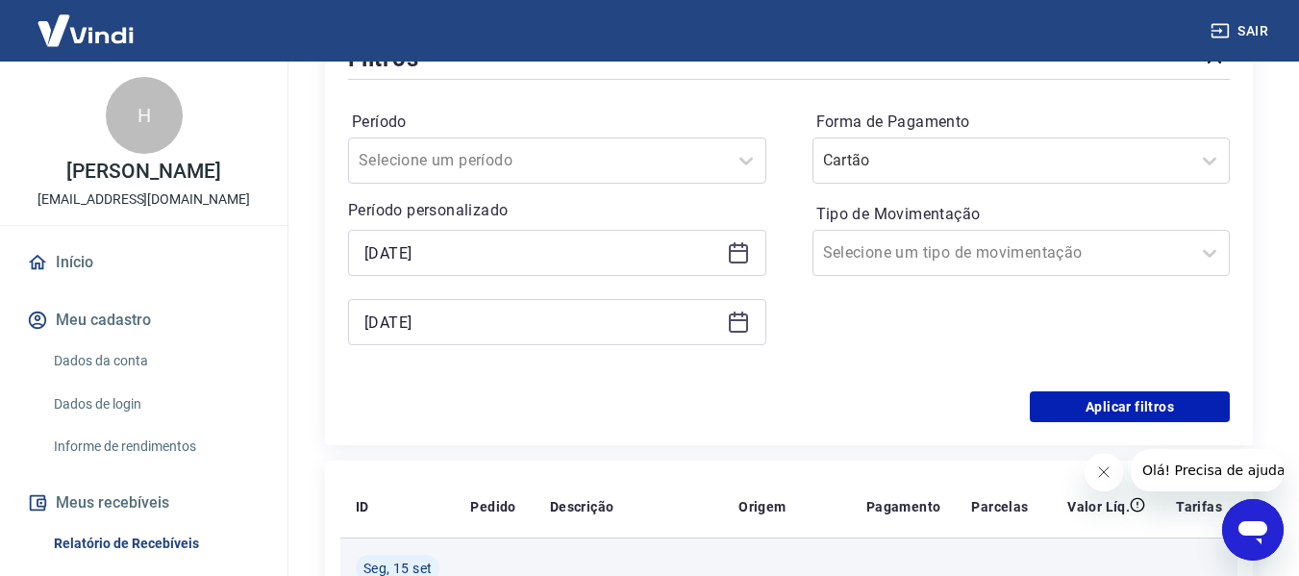
scroll to position [577, 0]
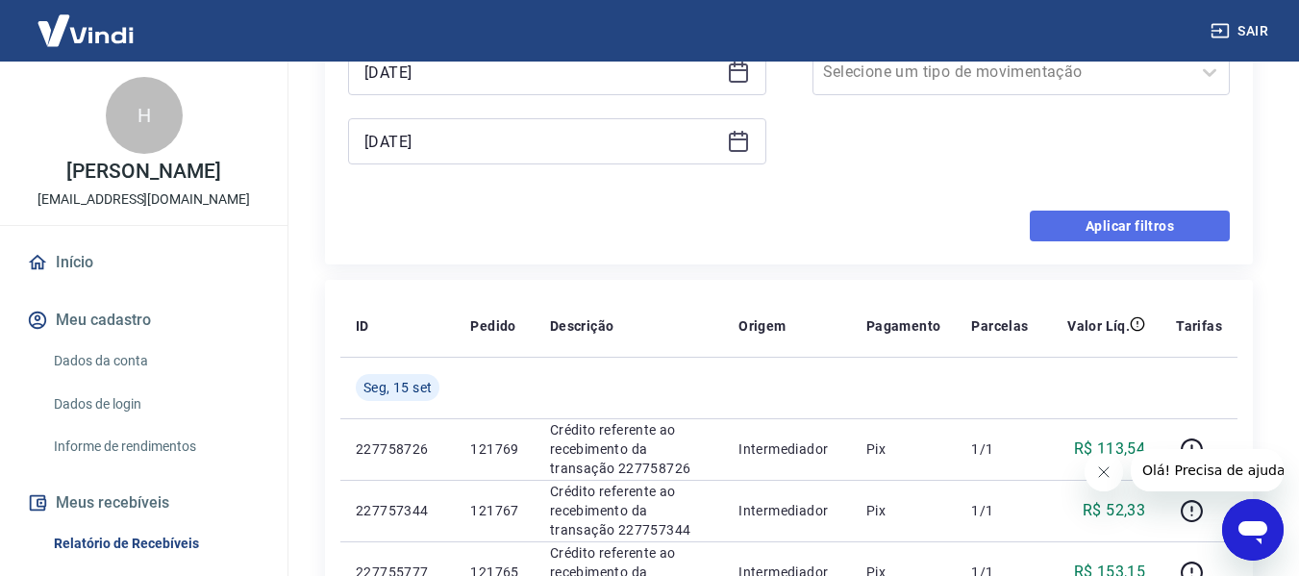
click at [1139, 220] on button "Aplicar filtros" at bounding box center [1130, 226] width 200 height 31
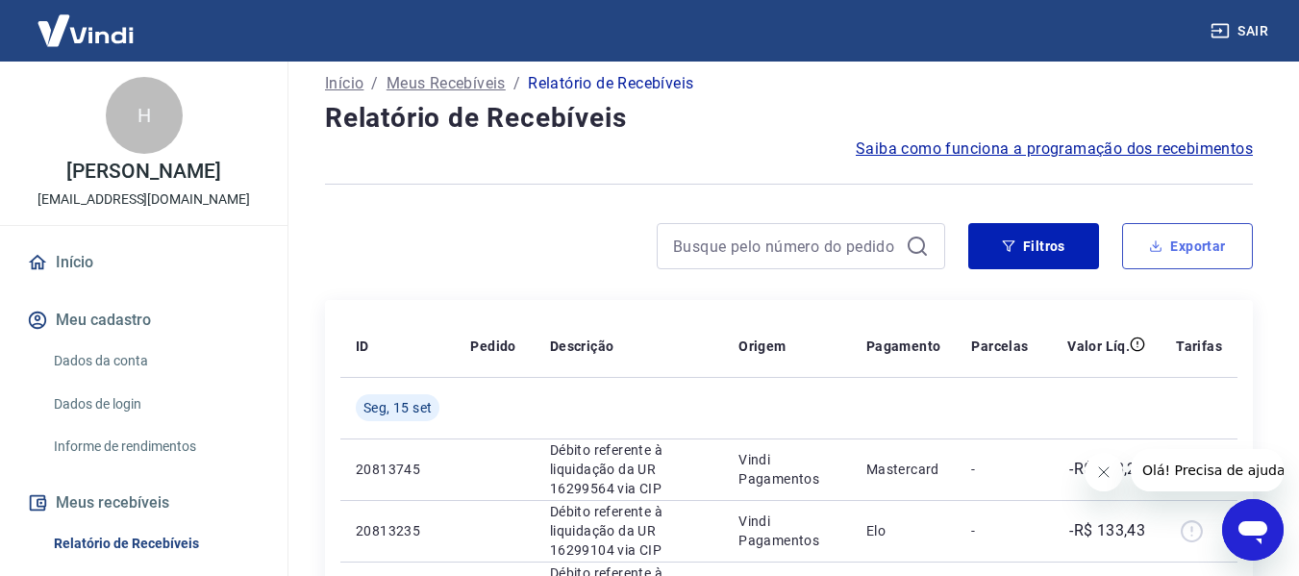
scroll to position [96, 0]
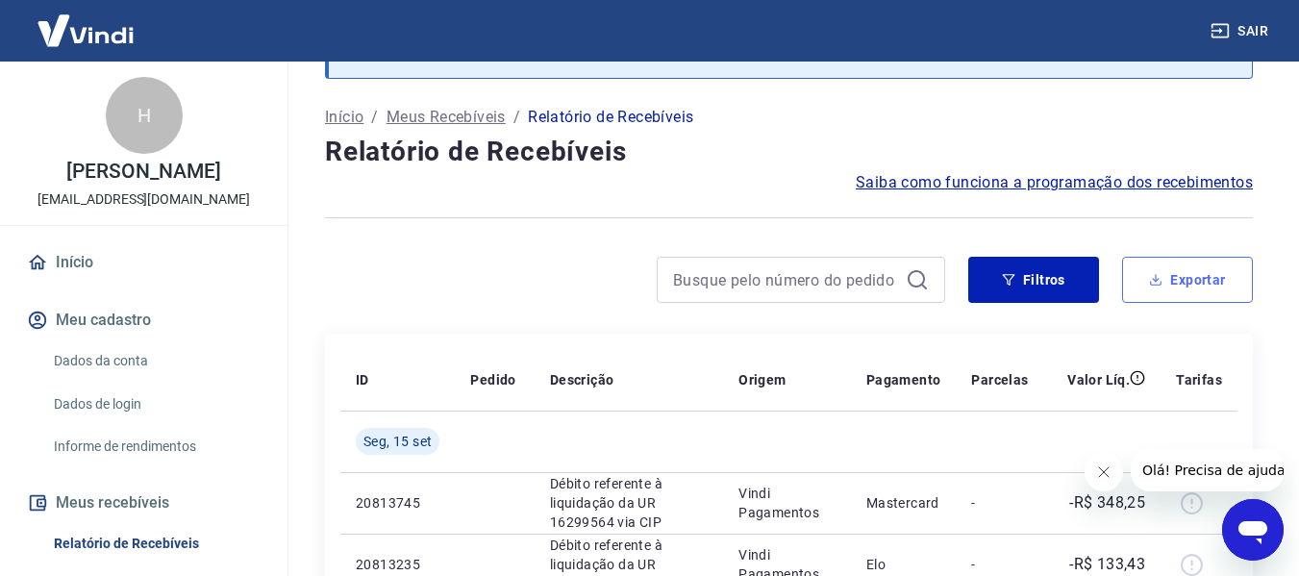
click at [1193, 283] on button "Exportar" at bounding box center [1187, 280] width 131 height 46
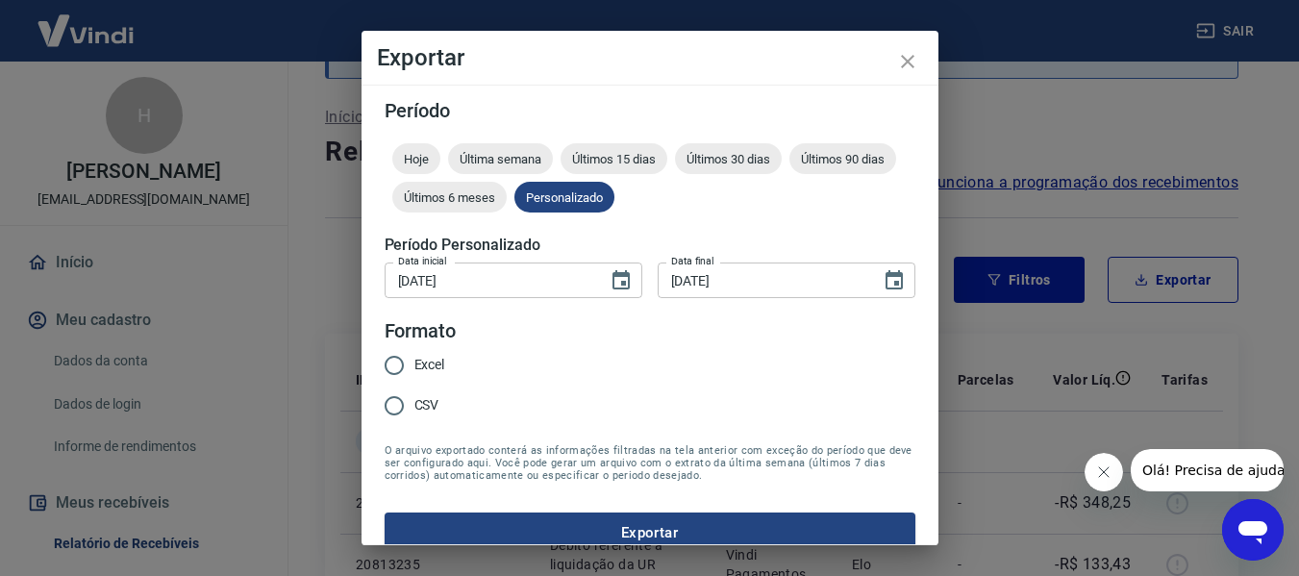
type input "[DATE]"
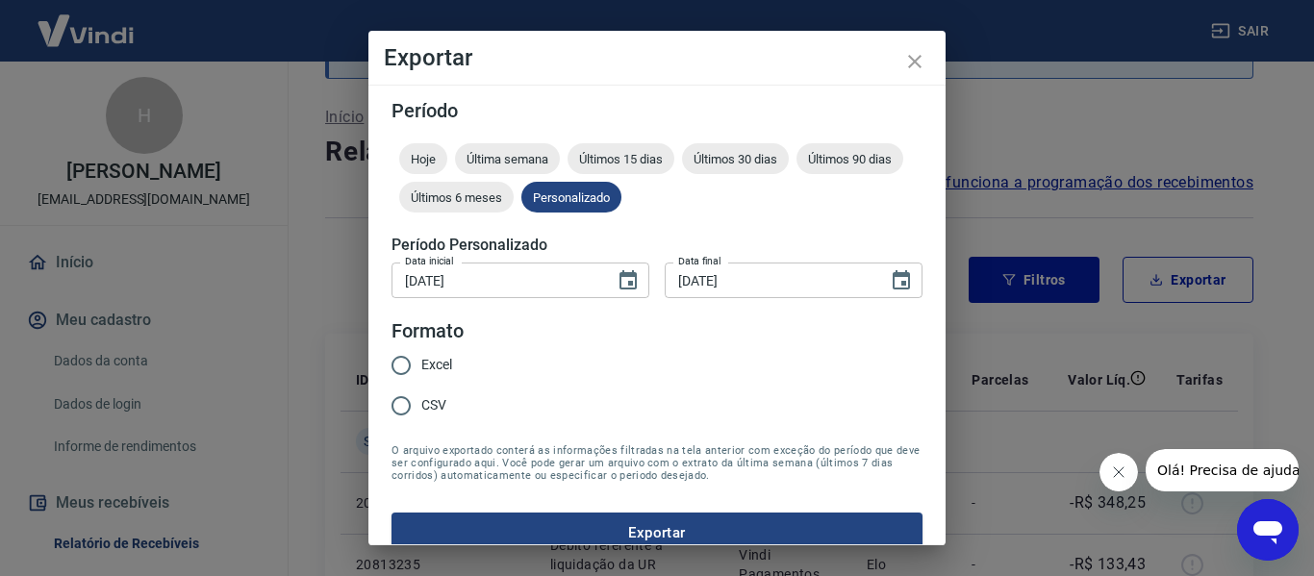
drag, startPoint x: 391, startPoint y: 362, endPoint x: 400, endPoint y: 367, distance: 10.4
click at [392, 362] on input "Excel" at bounding box center [401, 365] width 40 height 40
radio input "true"
click at [586, 533] on button "Exportar" at bounding box center [656, 533] width 531 height 40
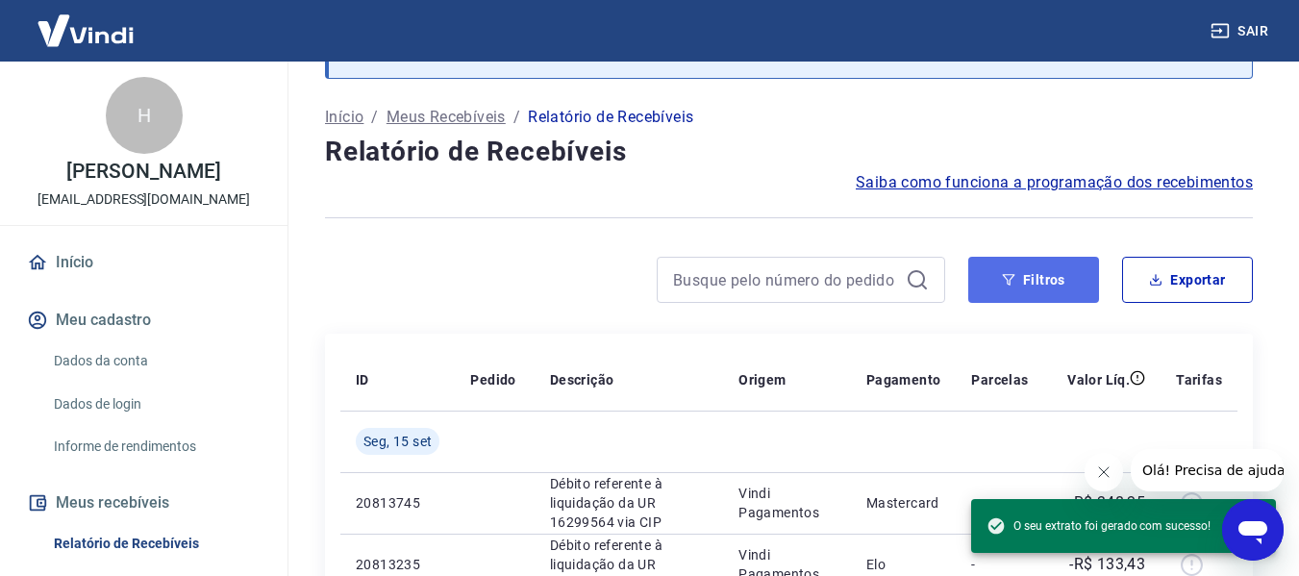
click at [1054, 285] on button "Filtros" at bounding box center [1033, 280] width 131 height 46
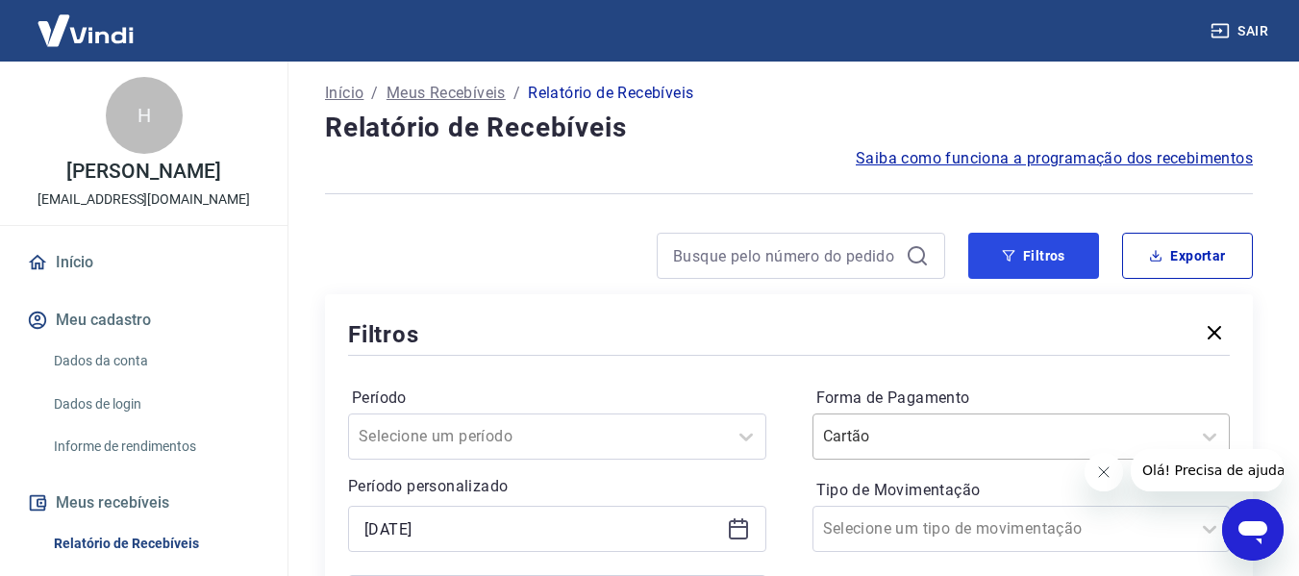
scroll to position [385, 0]
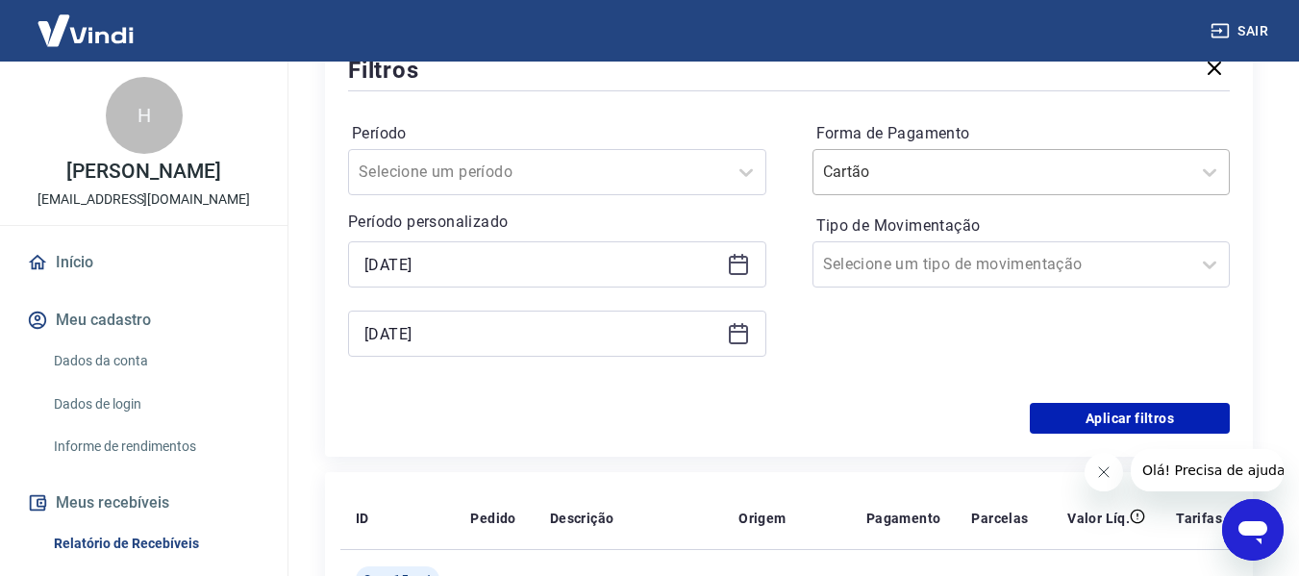
click at [974, 165] on input "Forma de Pagamento" at bounding box center [920, 172] width 194 height 23
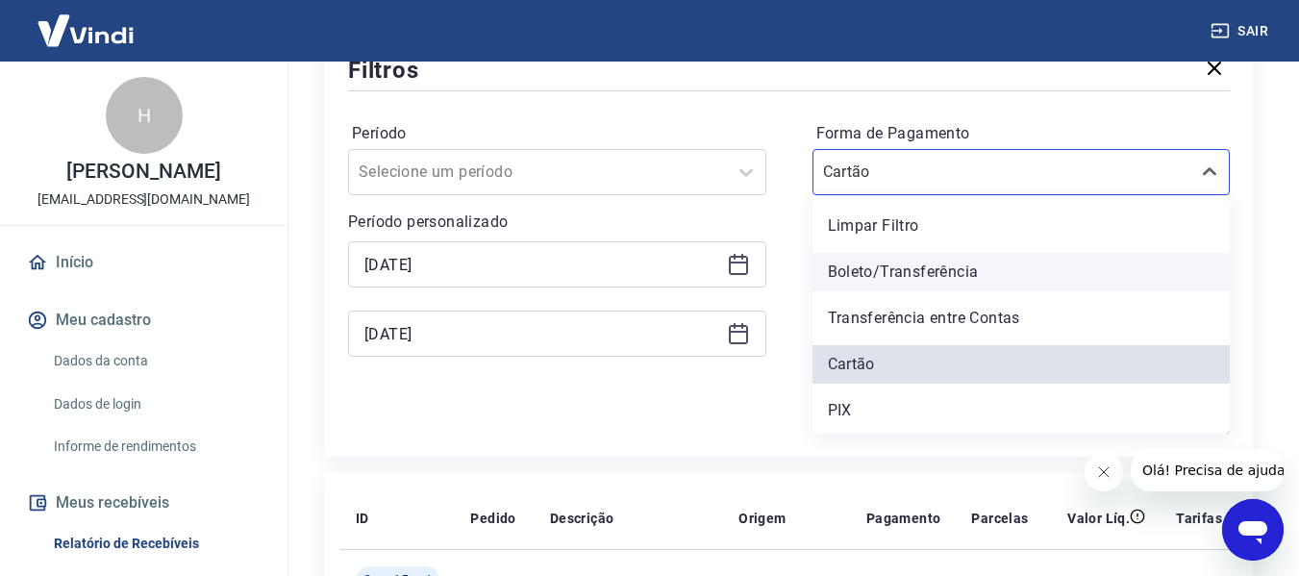
click at [864, 265] on div "Boleto/Transferência" at bounding box center [1022, 272] width 418 height 38
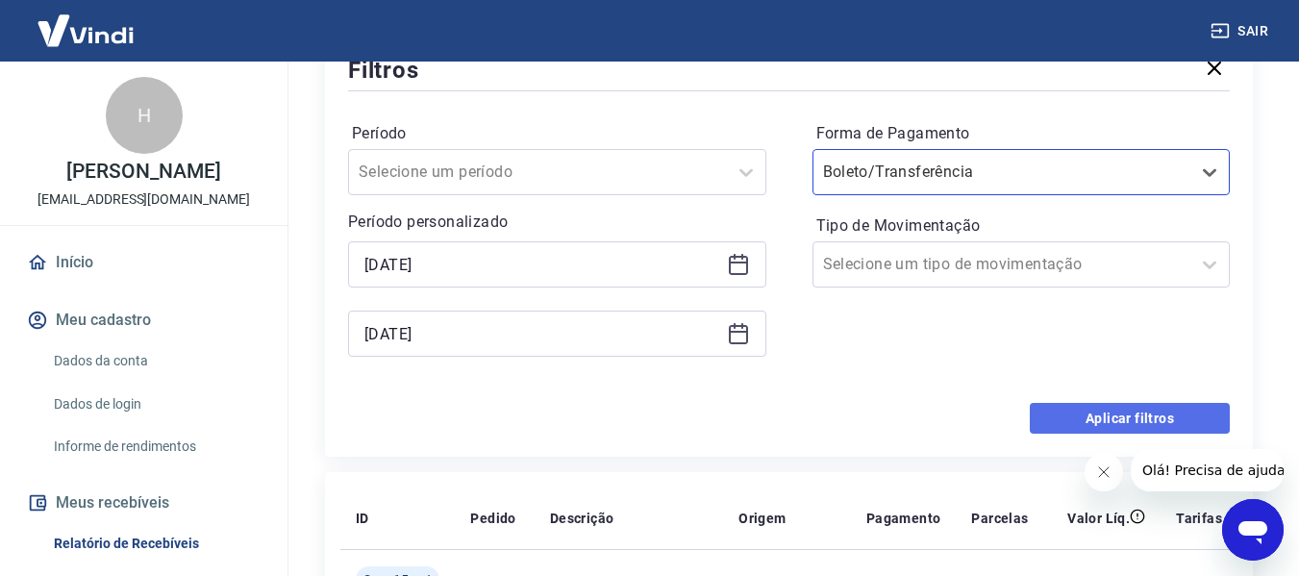
click at [1150, 413] on button "Aplicar filtros" at bounding box center [1130, 418] width 200 height 31
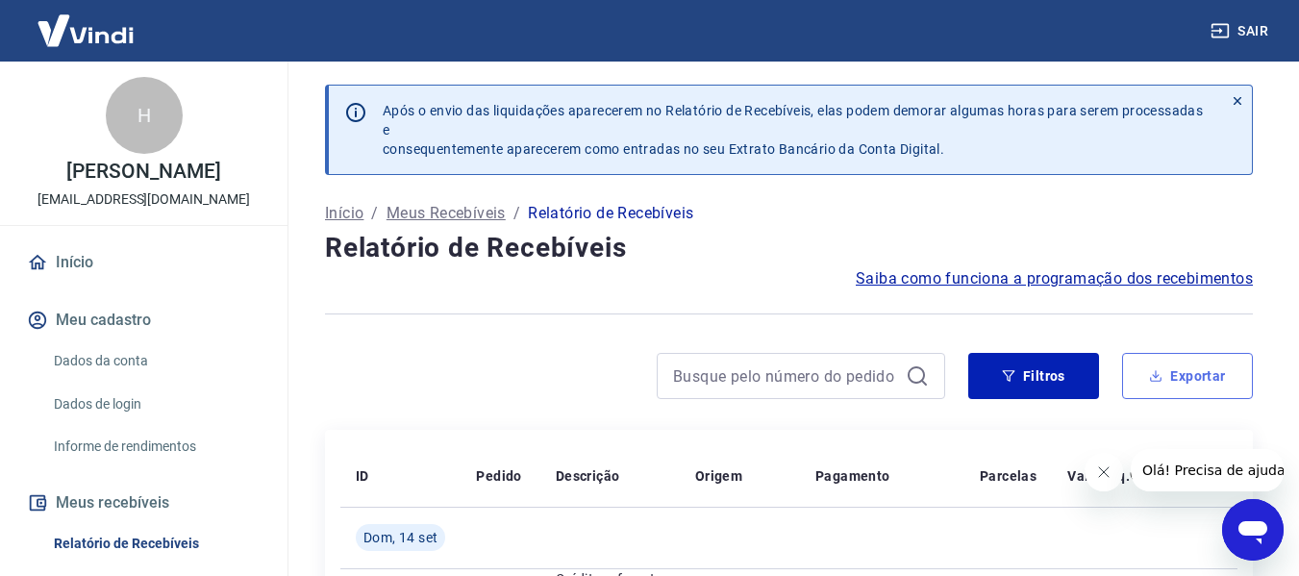
click at [1188, 369] on button "Exportar" at bounding box center [1187, 376] width 131 height 46
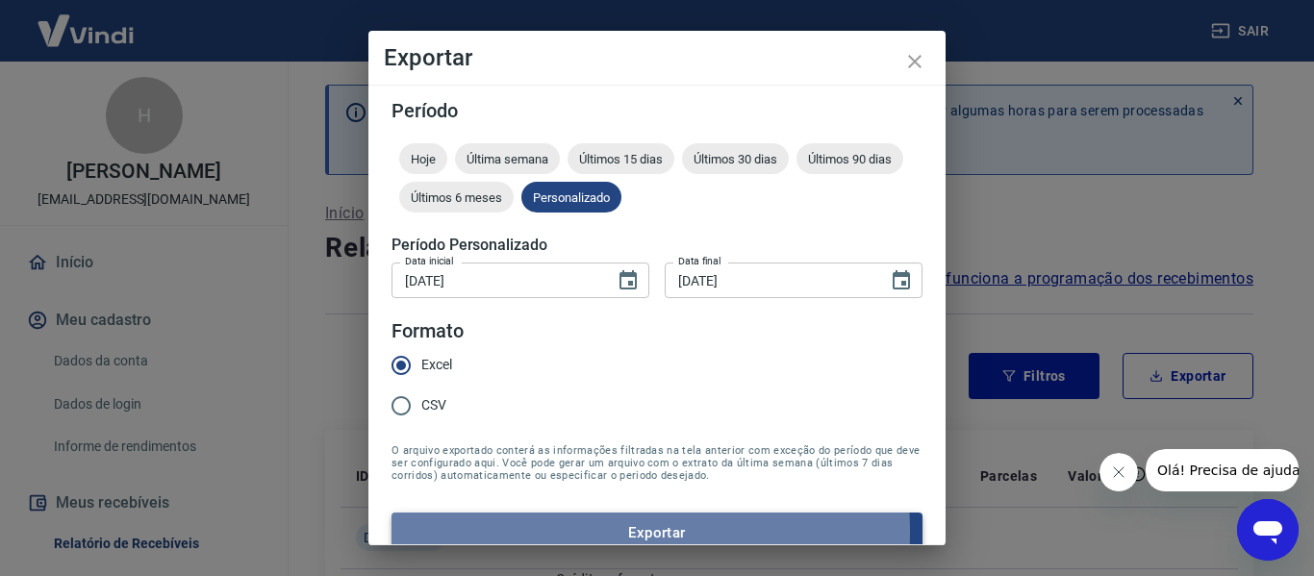
click at [542, 532] on button "Exportar" at bounding box center [656, 533] width 531 height 40
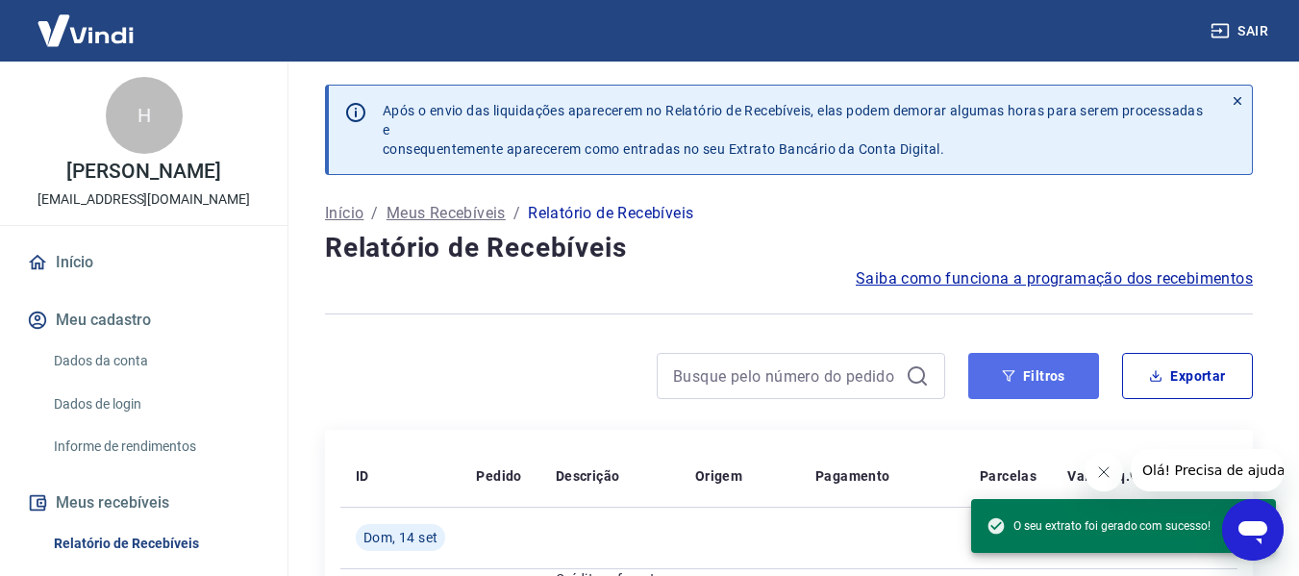
click at [998, 366] on button "Filtros" at bounding box center [1033, 376] width 131 height 46
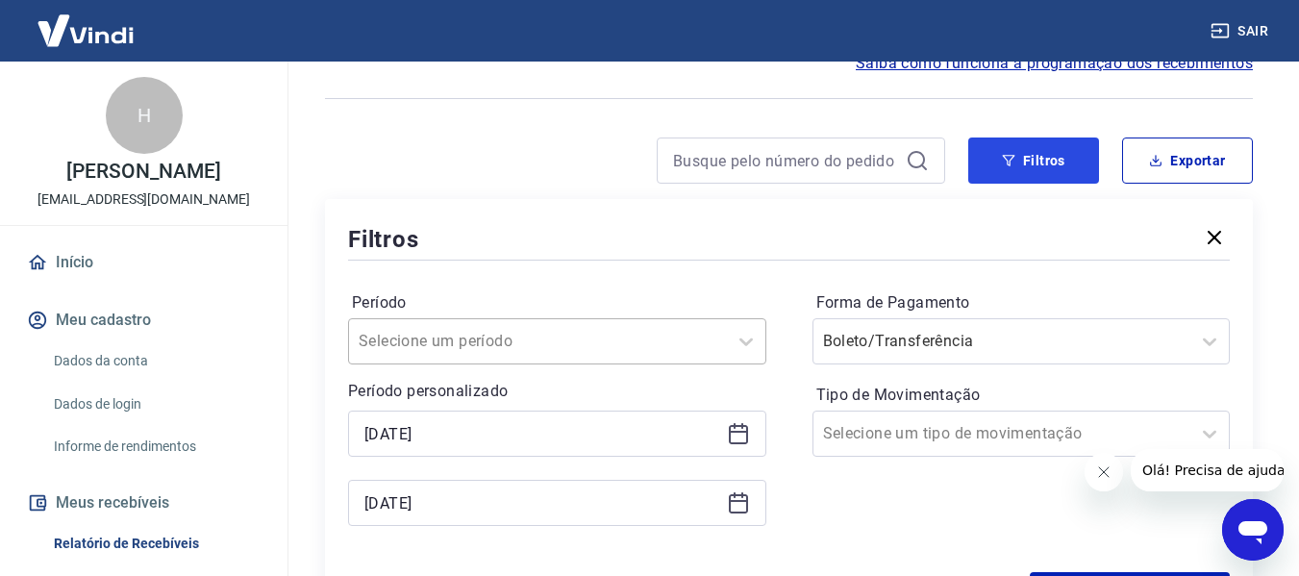
scroll to position [385, 0]
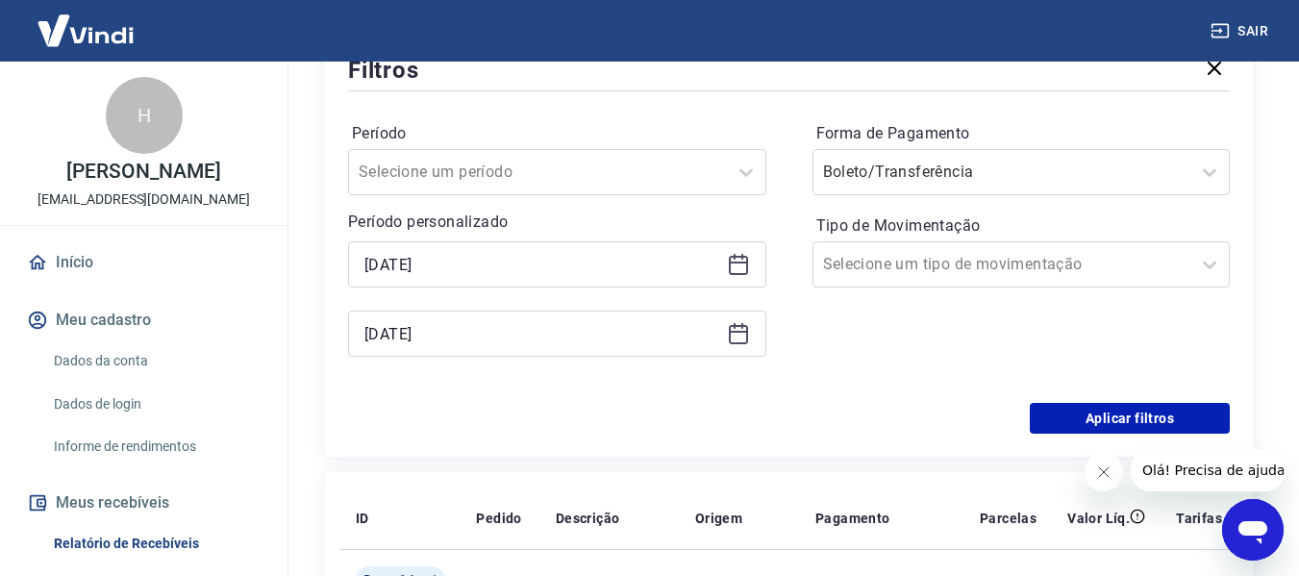
click at [740, 262] on icon at bounding box center [738, 263] width 19 height 2
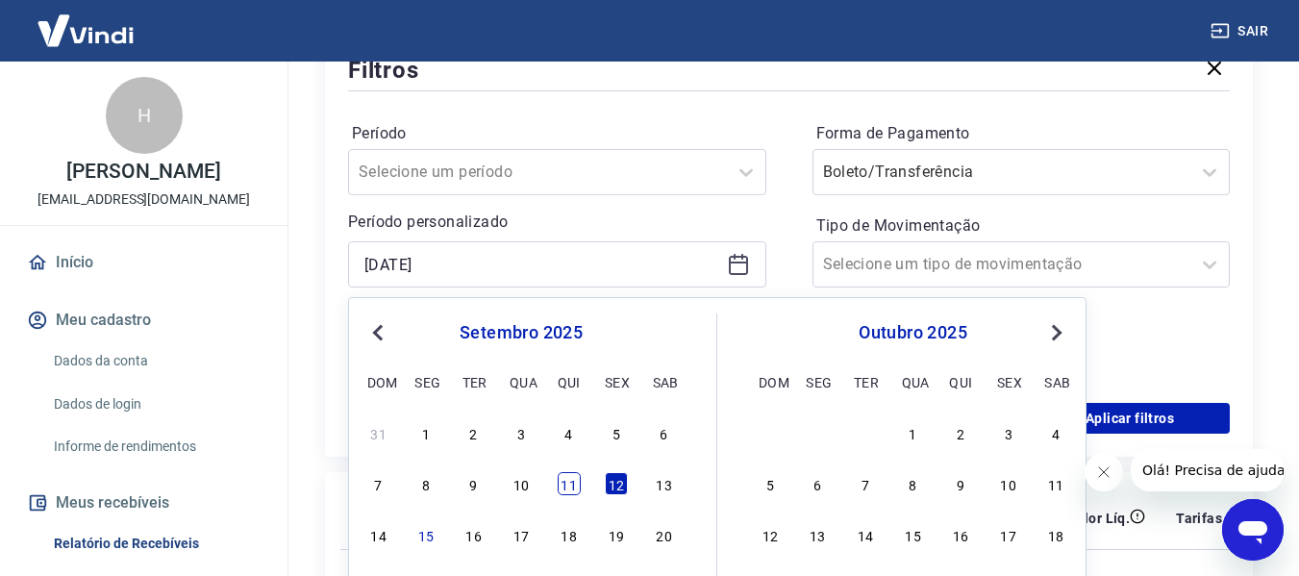
click at [576, 479] on div "11" at bounding box center [569, 483] width 23 height 23
type input "[DATE]"
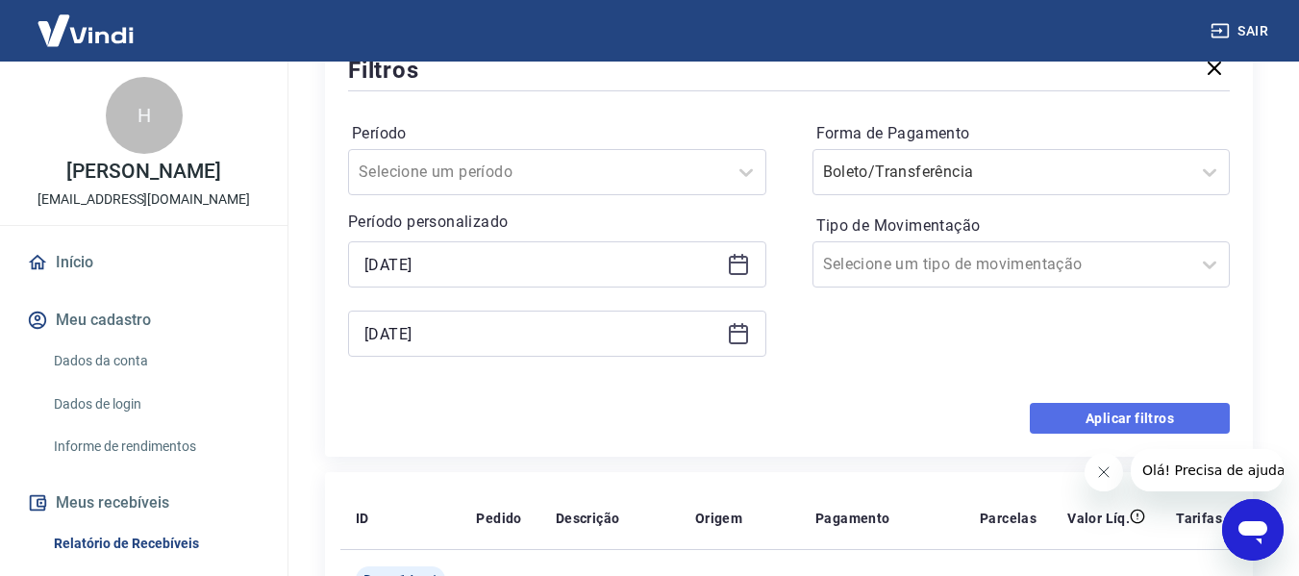
click at [1110, 418] on button "Aplicar filtros" at bounding box center [1130, 418] width 200 height 31
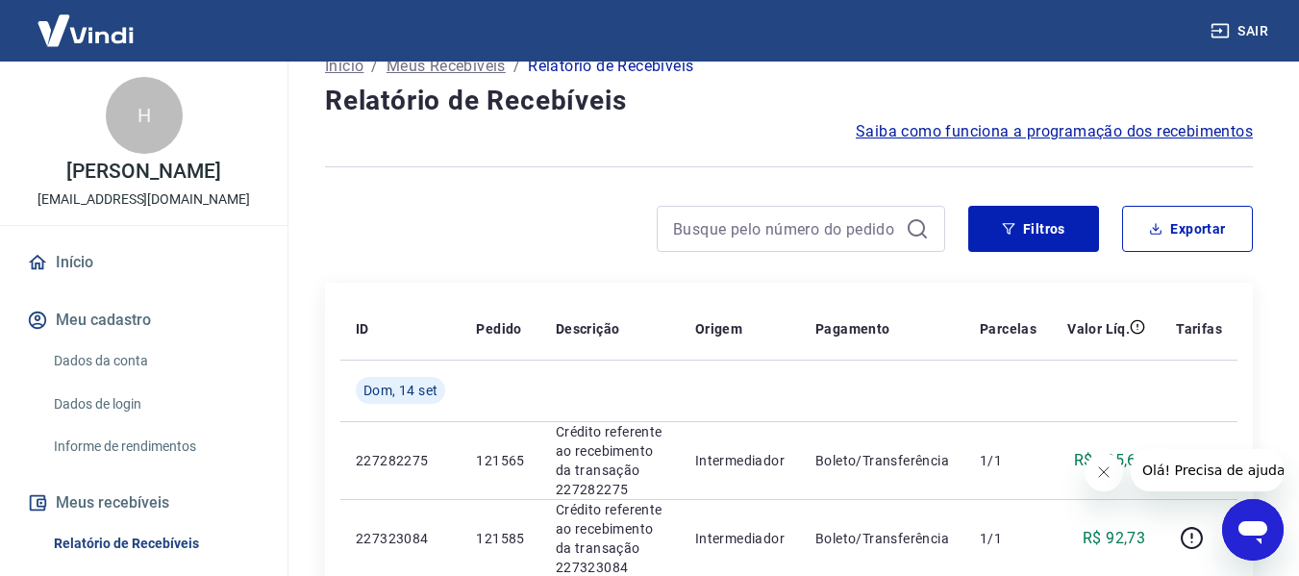
scroll to position [96, 0]
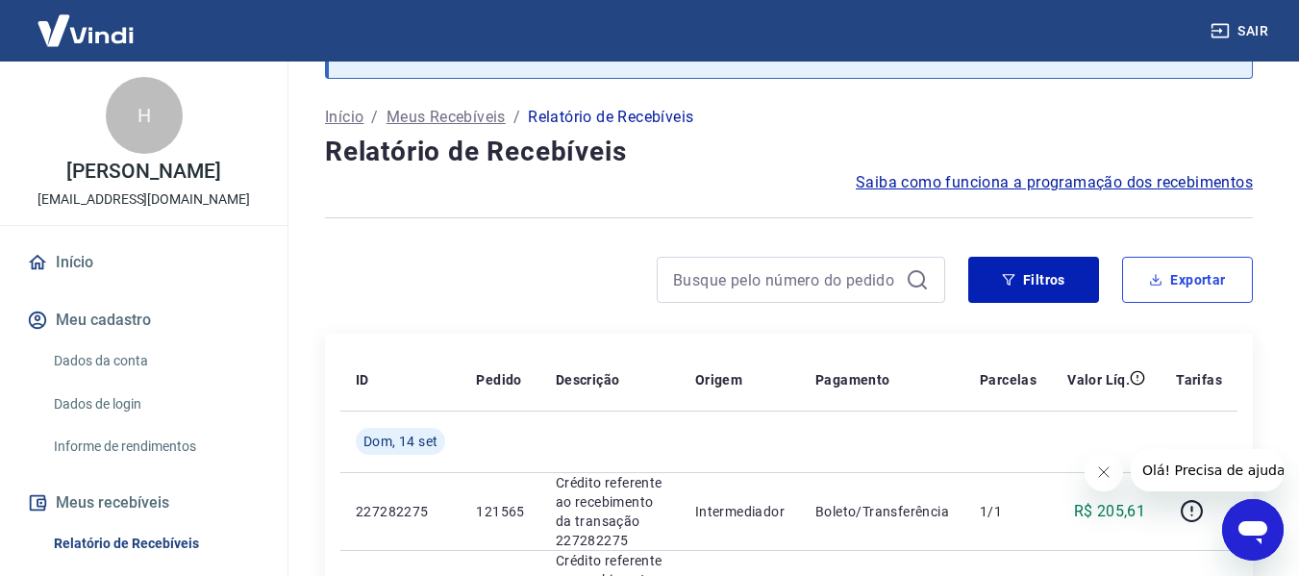
drag, startPoint x: 1224, startPoint y: 277, endPoint x: 1047, endPoint y: 244, distance: 179.9
click at [1223, 277] on button "Exportar" at bounding box center [1187, 280] width 131 height 46
type input "[DATE]"
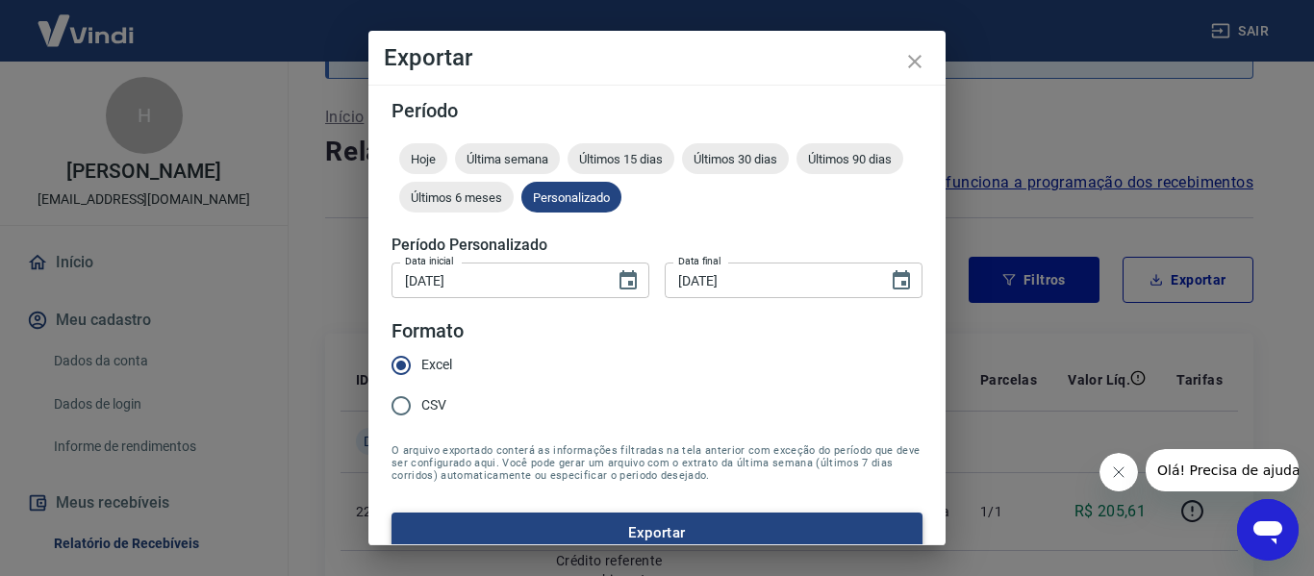
click at [616, 530] on button "Exportar" at bounding box center [656, 533] width 531 height 40
